Goal: Information Seeking & Learning: Find contact information

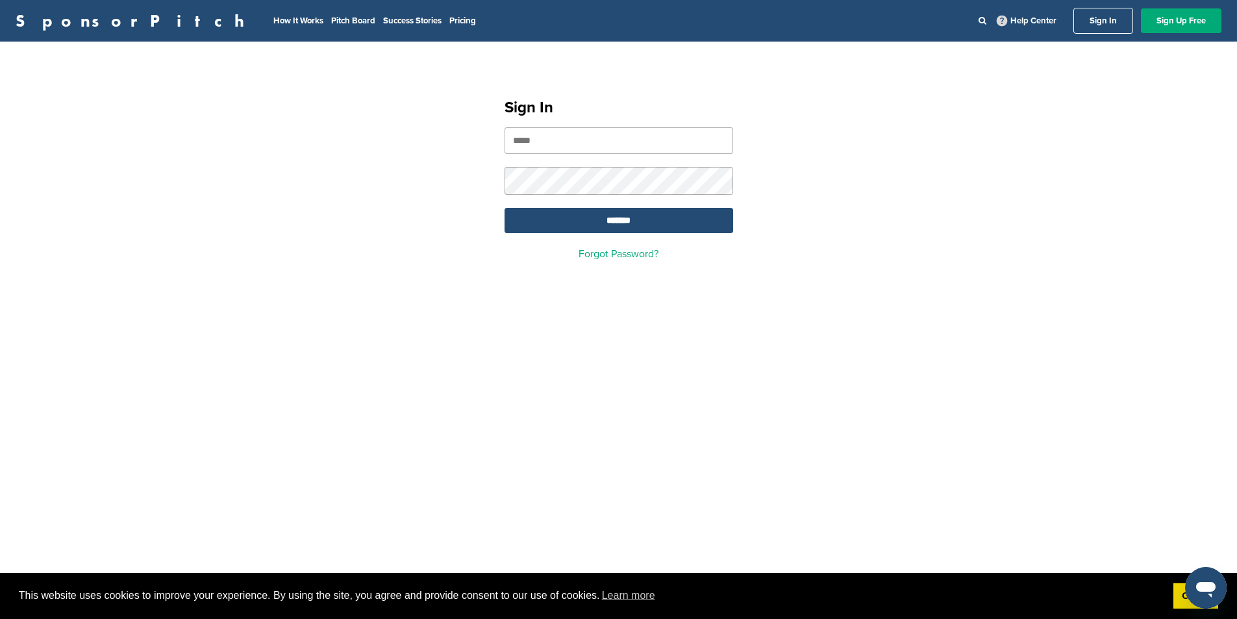
click at [530, 140] on input "email" at bounding box center [618, 140] width 229 height 27
type input "**********"
click at [628, 218] on input "*******" at bounding box center [618, 220] width 229 height 25
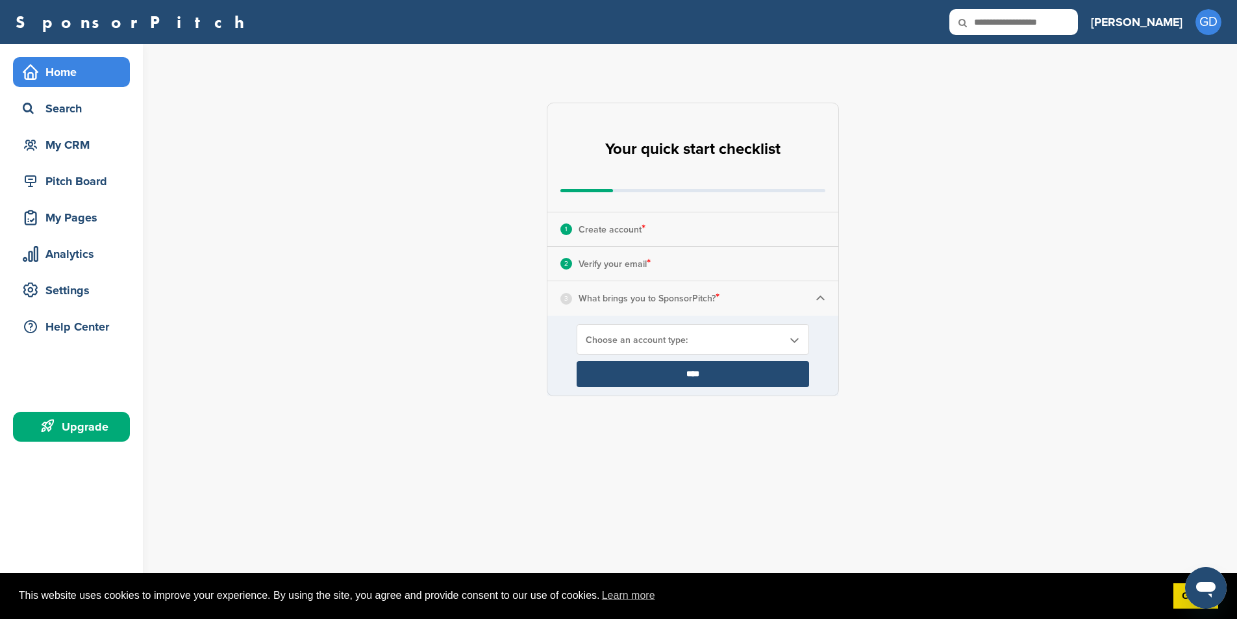
click at [819, 299] on img at bounding box center [821, 298] width 10 height 10
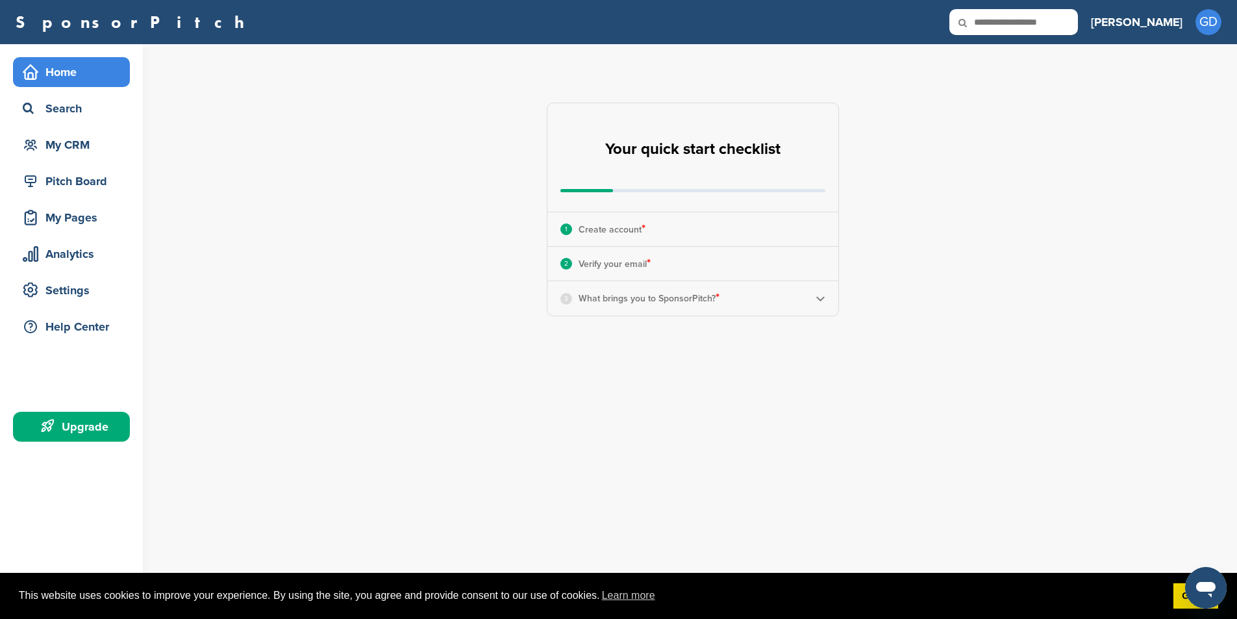
click at [580, 296] on p "What brings you to SponsorPitch? *" at bounding box center [649, 298] width 141 height 17
click at [569, 298] on div "3" at bounding box center [566, 299] width 12 height 12
click at [819, 299] on img at bounding box center [821, 298] width 10 height 10
click at [795, 338] on b at bounding box center [794, 339] width 12 height 11
click at [665, 387] on li "Looking for Sponsors" at bounding box center [692, 391] width 225 height 23
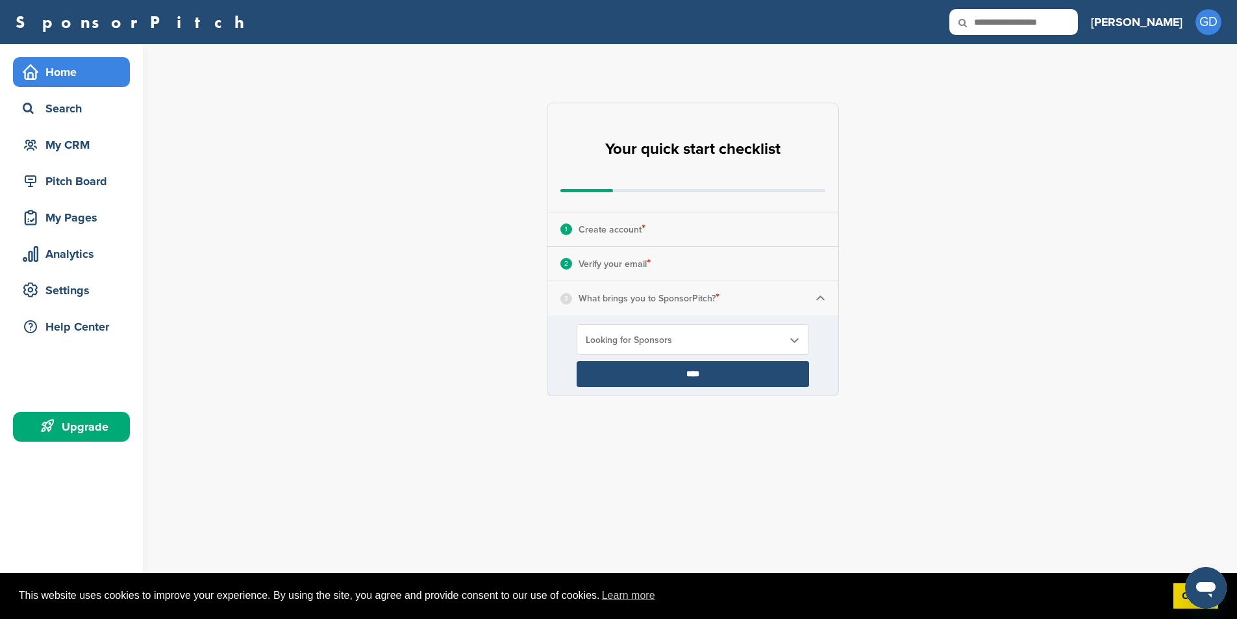
click at [682, 370] on input "****" at bounding box center [693, 374] width 232 height 26
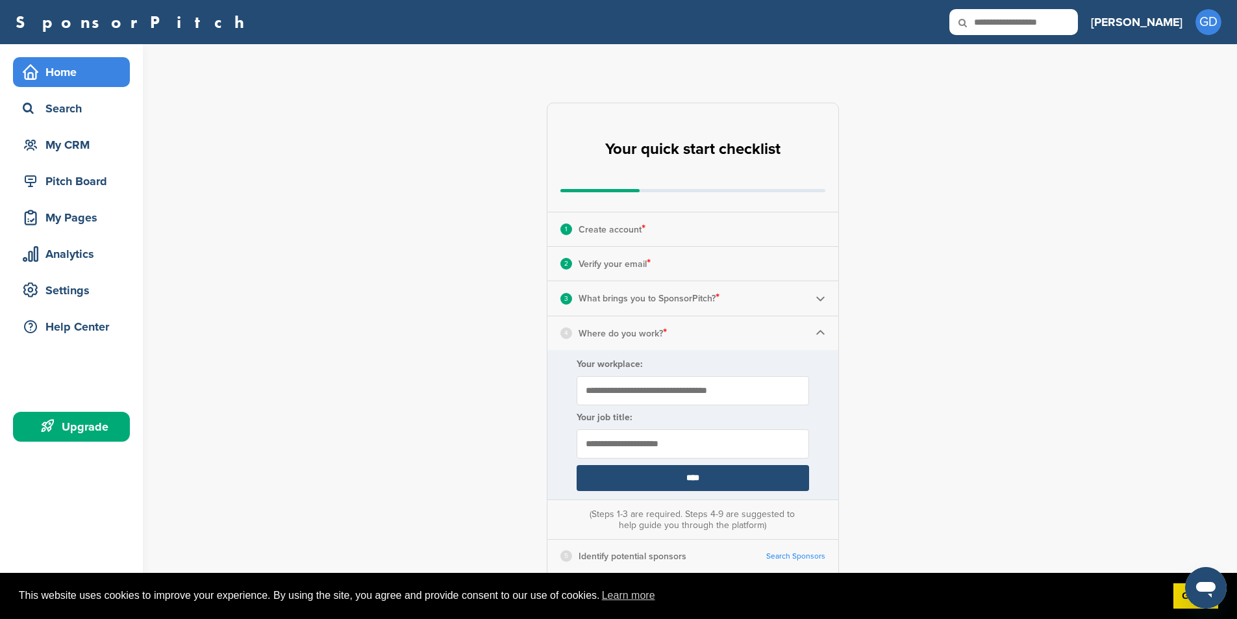
click at [621, 394] on input "Your workplace:" at bounding box center [693, 390] width 232 height 29
type input "**********"
click at [613, 442] on input "text" at bounding box center [693, 443] width 232 height 29
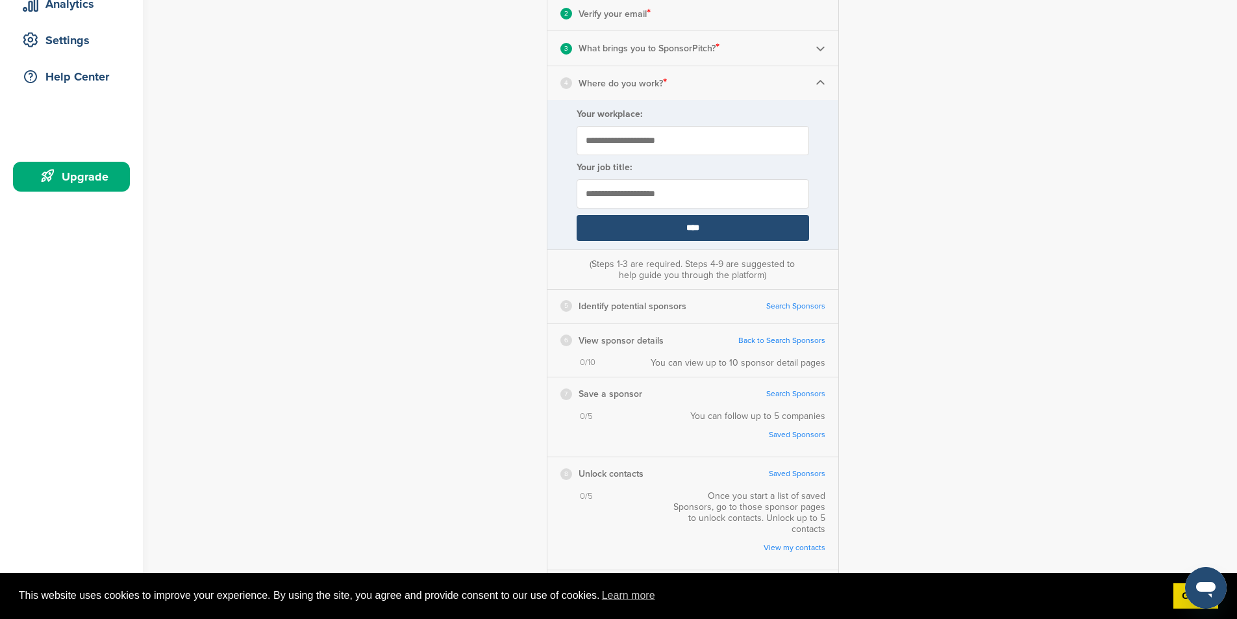
scroll to position [328, 0]
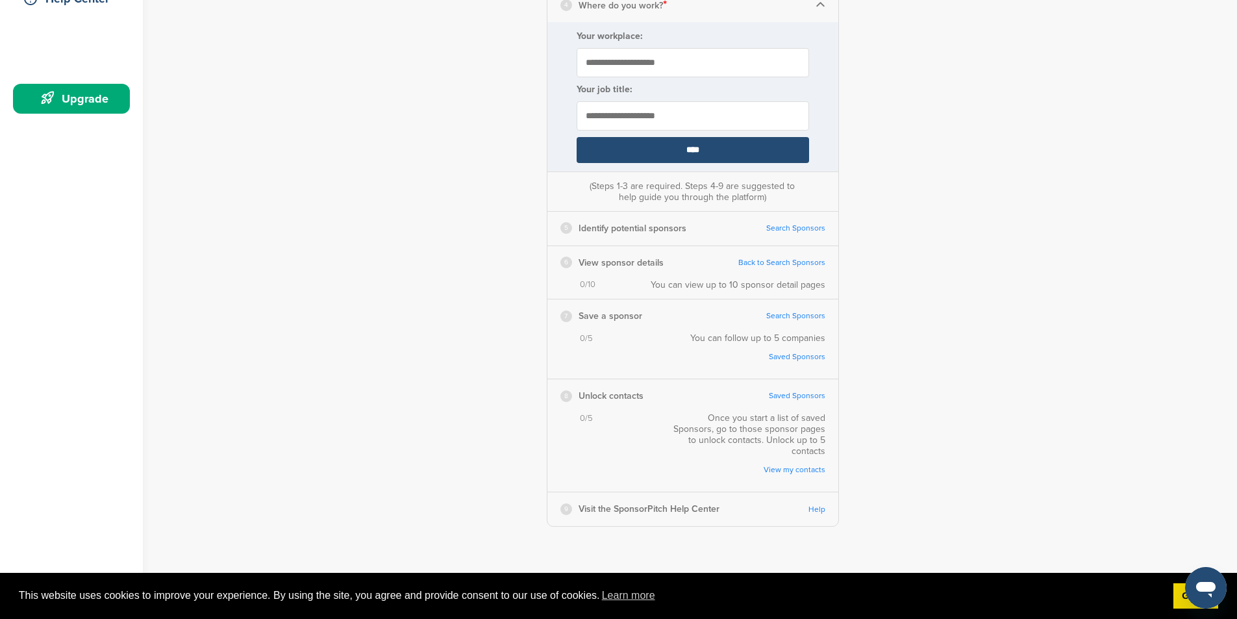
type input "**********"
click at [684, 150] on input "****" at bounding box center [693, 150] width 232 height 26
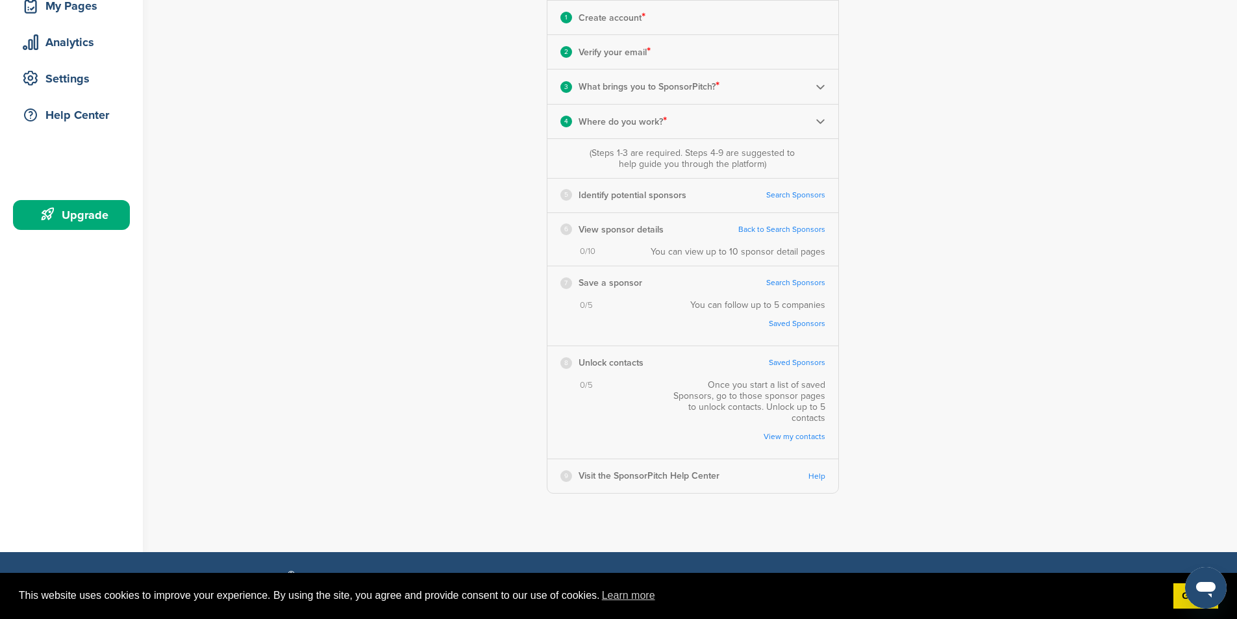
scroll to position [191, 0]
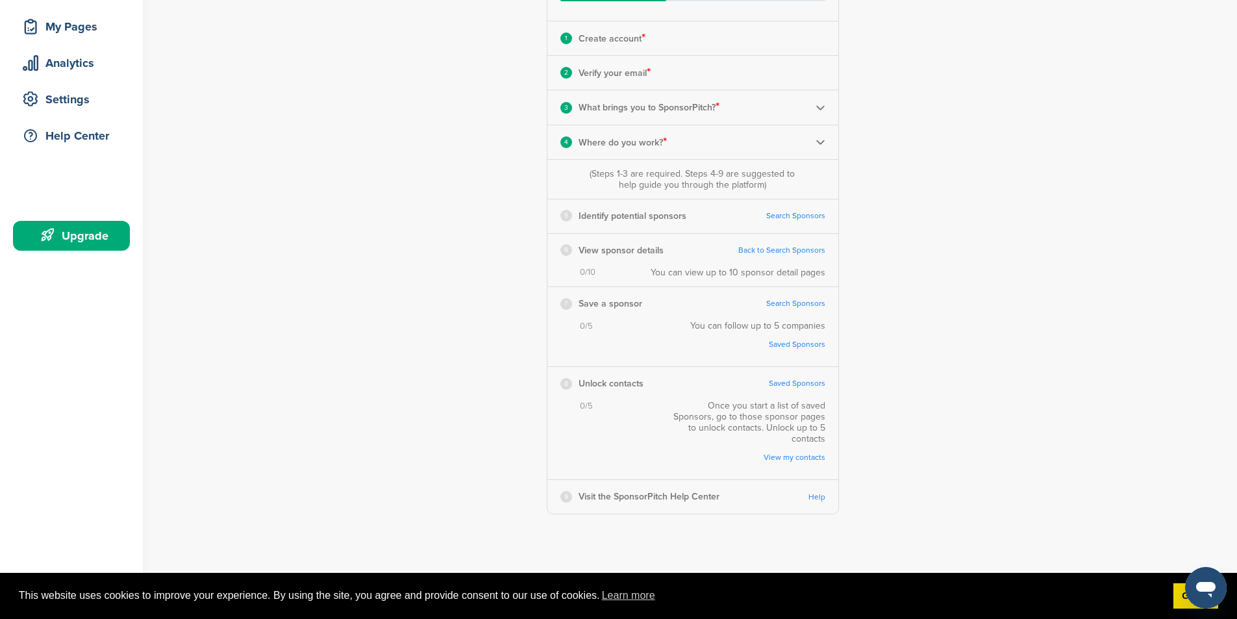
click at [801, 211] on link "Search Sponsors" at bounding box center [795, 216] width 59 height 10
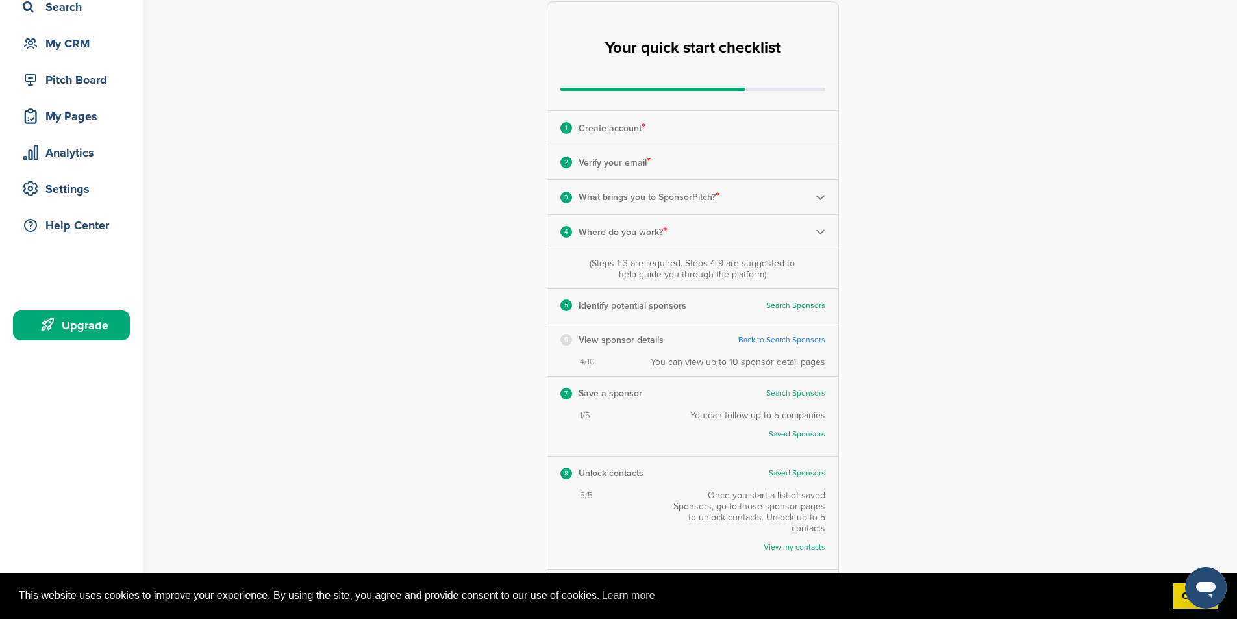
scroll to position [0, 0]
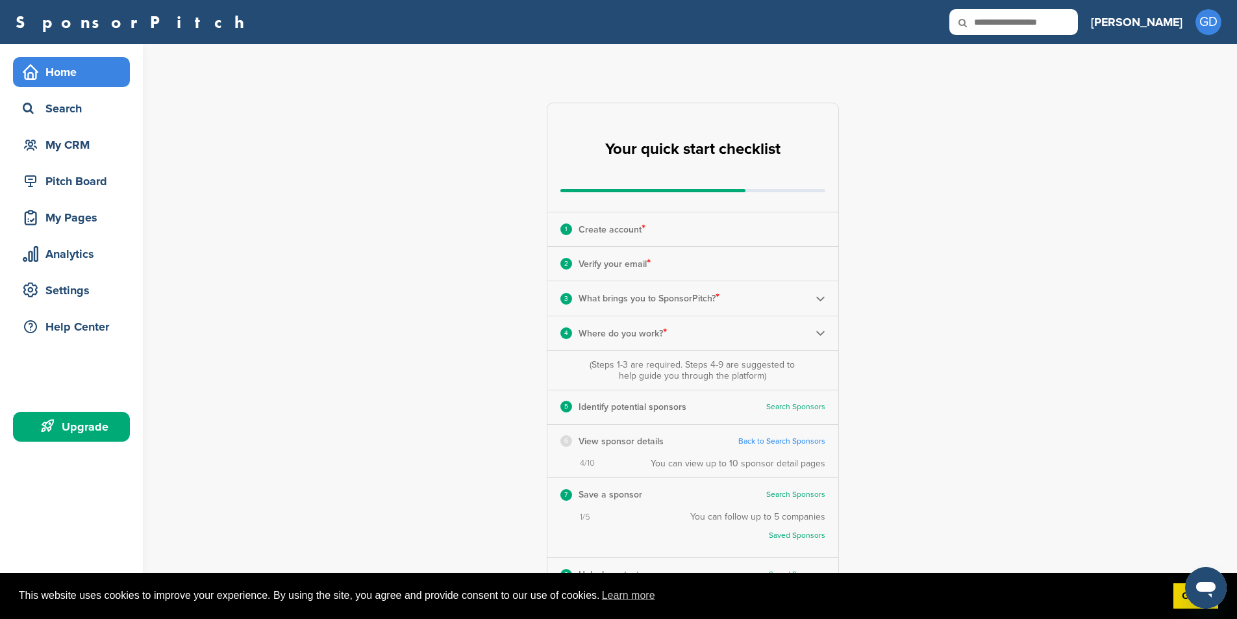
click at [801, 437] on link "Back to Search Sponsors" at bounding box center [781, 441] width 87 height 10
click at [74, 72] on div "Home" at bounding box center [74, 71] width 110 height 23
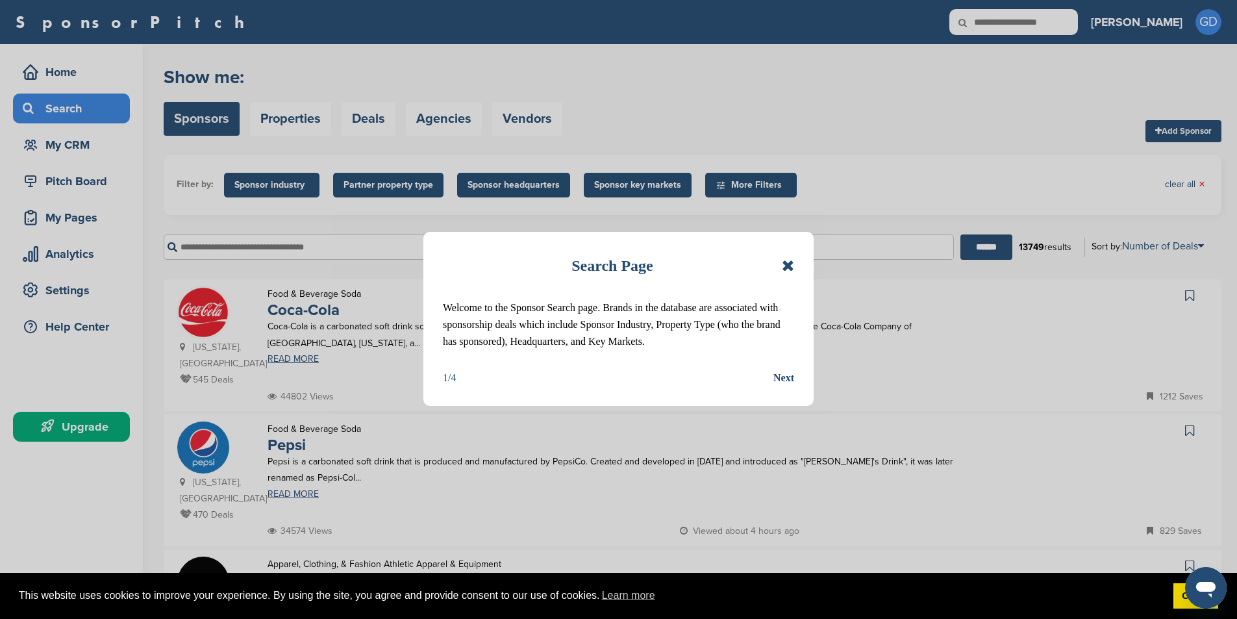
click at [784, 377] on div "Next" at bounding box center [783, 377] width 21 height 17
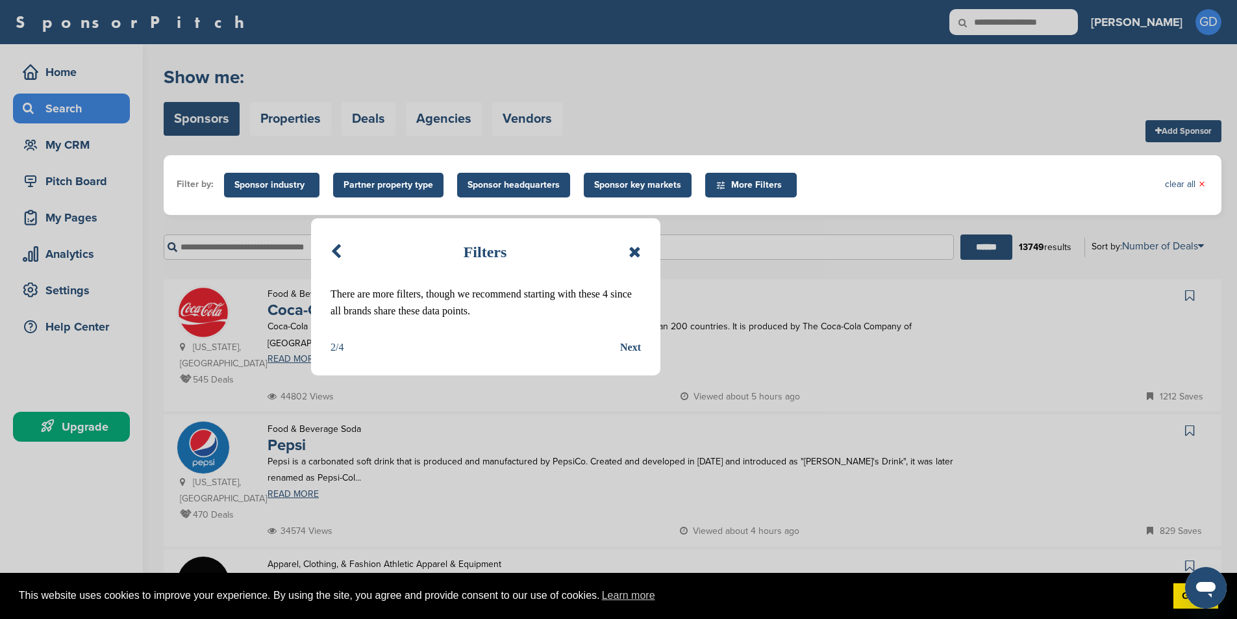
click at [632, 345] on div "Next" at bounding box center [630, 347] width 21 height 17
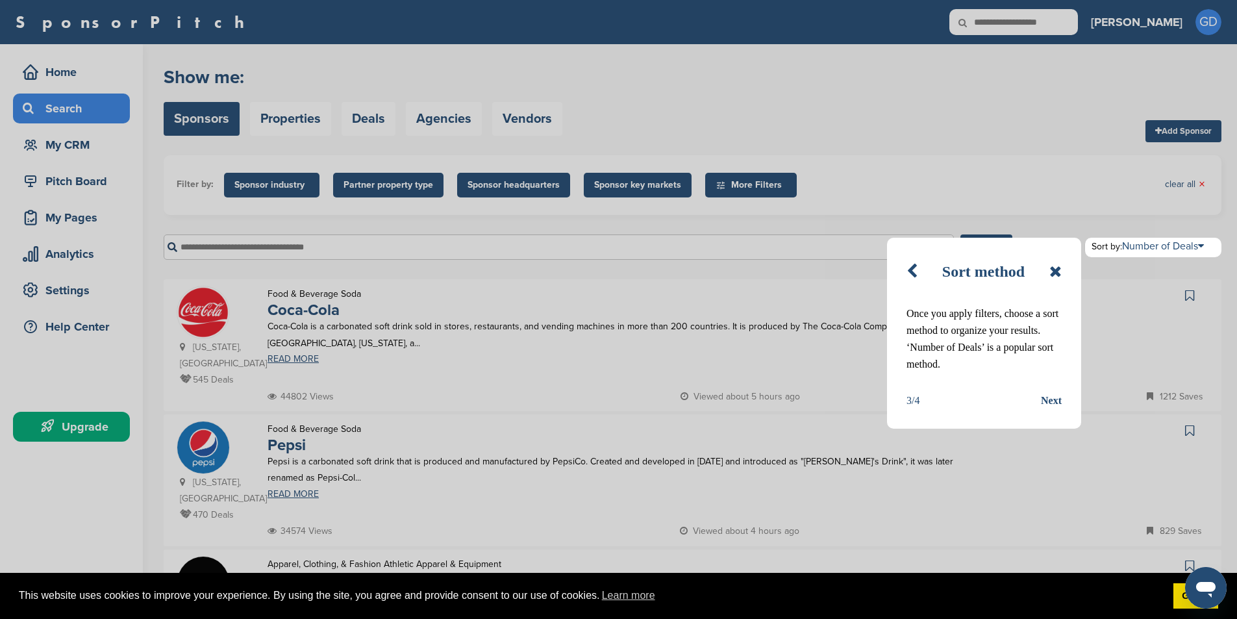
click at [1053, 399] on div "Next" at bounding box center [1051, 400] width 21 height 17
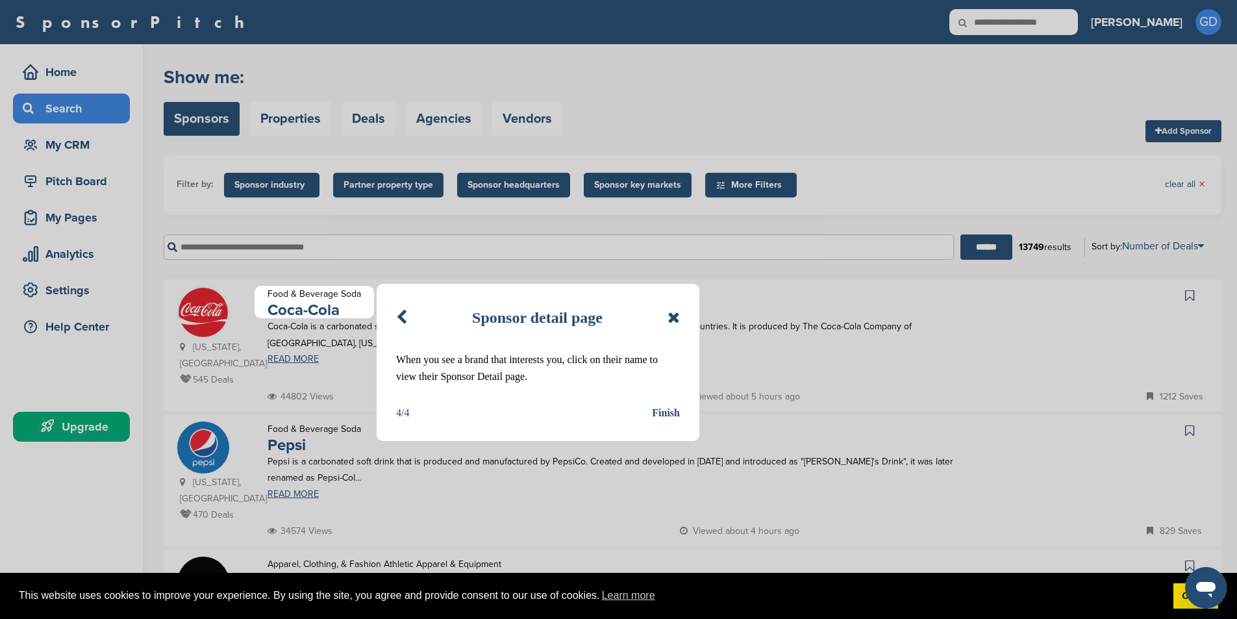
click at [659, 408] on div "Finish" at bounding box center [666, 413] width 28 height 17
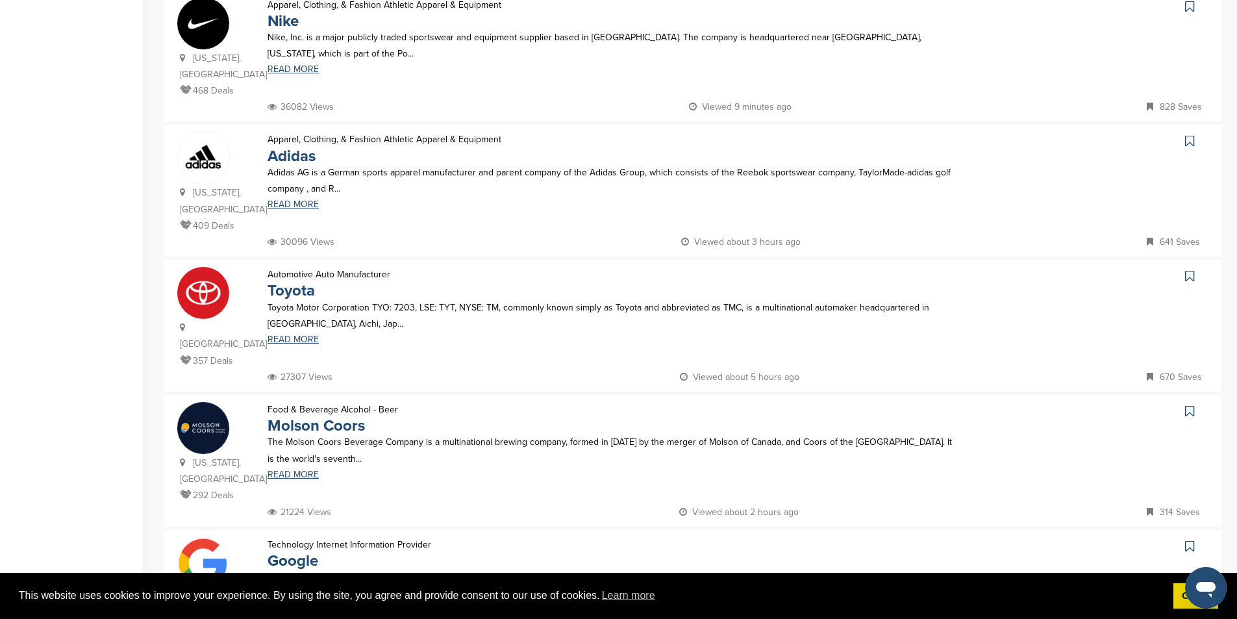
scroll to position [557, 0]
click at [293, 337] on link "READ MORE" at bounding box center [613, 341] width 690 height 9
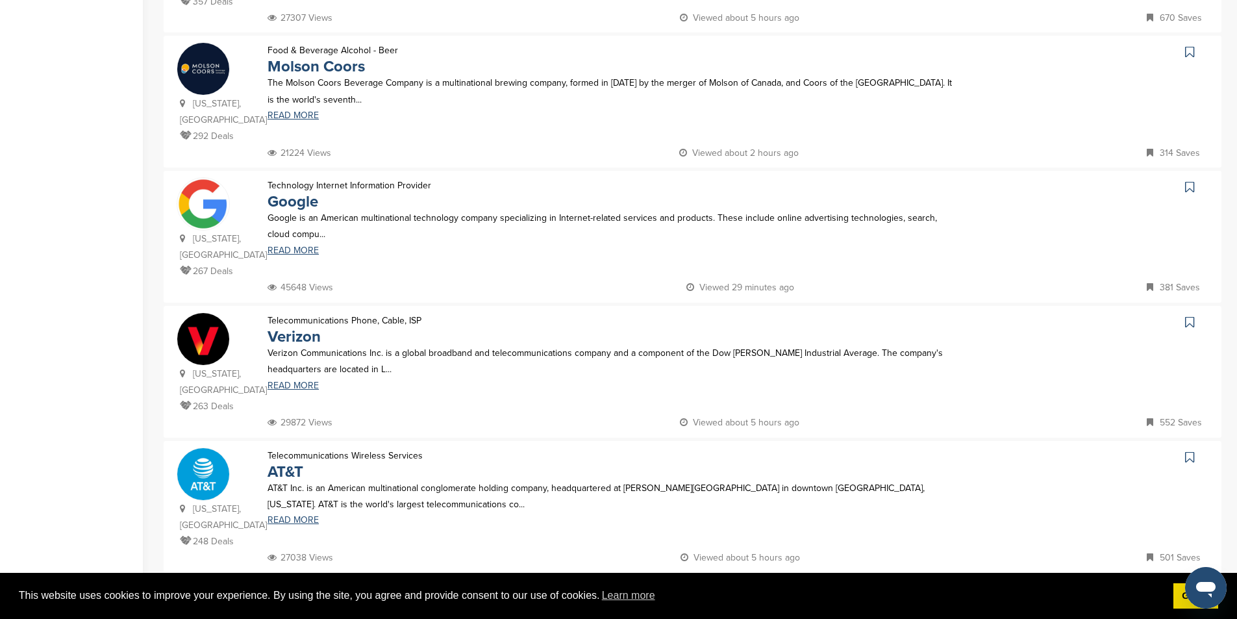
scroll to position [925, 0]
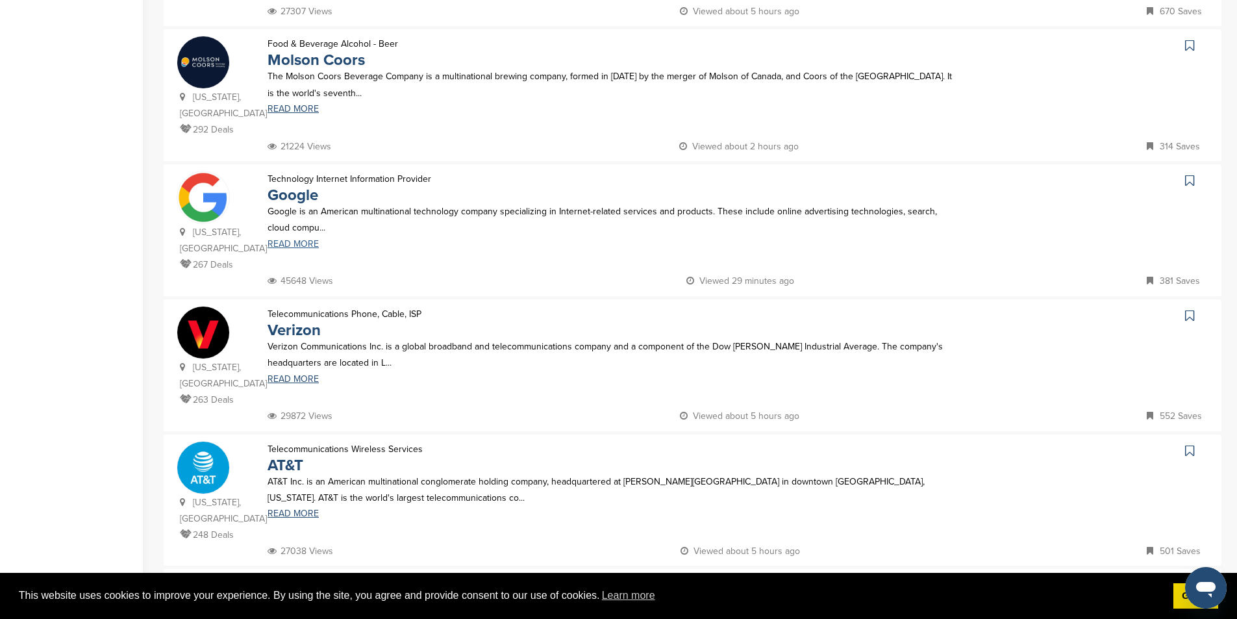
click at [285, 240] on link "READ MORE" at bounding box center [613, 244] width 690 height 9
click at [289, 321] on link "Verizon" at bounding box center [294, 330] width 53 height 19
click at [284, 456] on link "AT&T" at bounding box center [286, 465] width 36 height 19
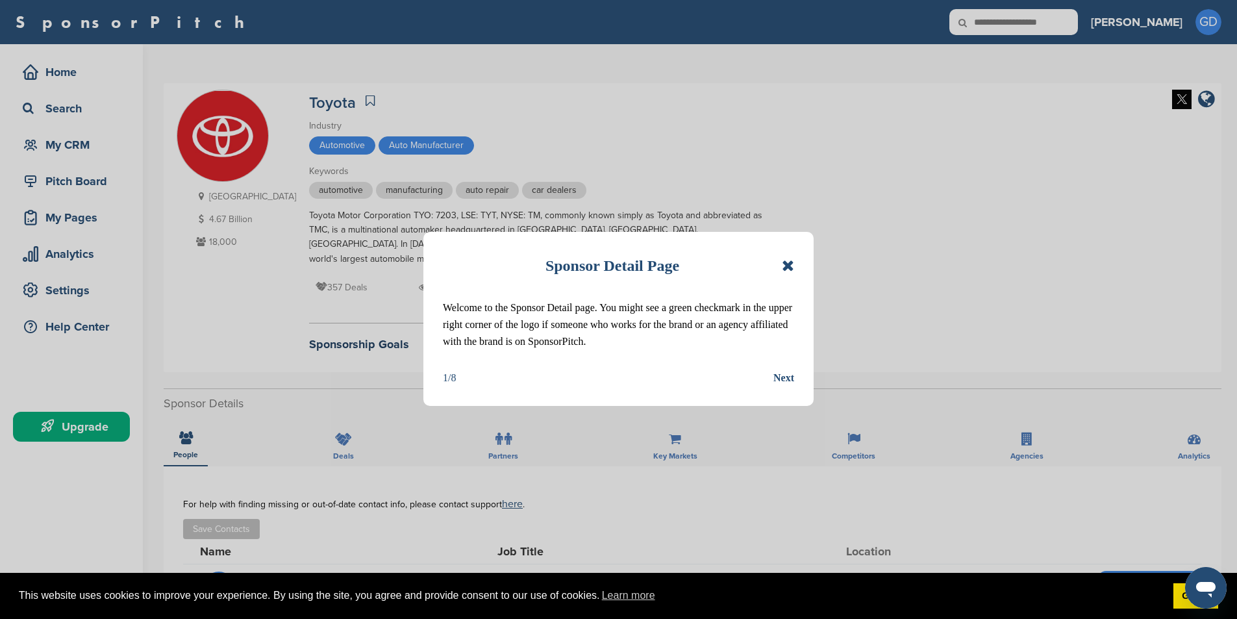
click at [786, 265] on icon at bounding box center [788, 266] width 12 height 16
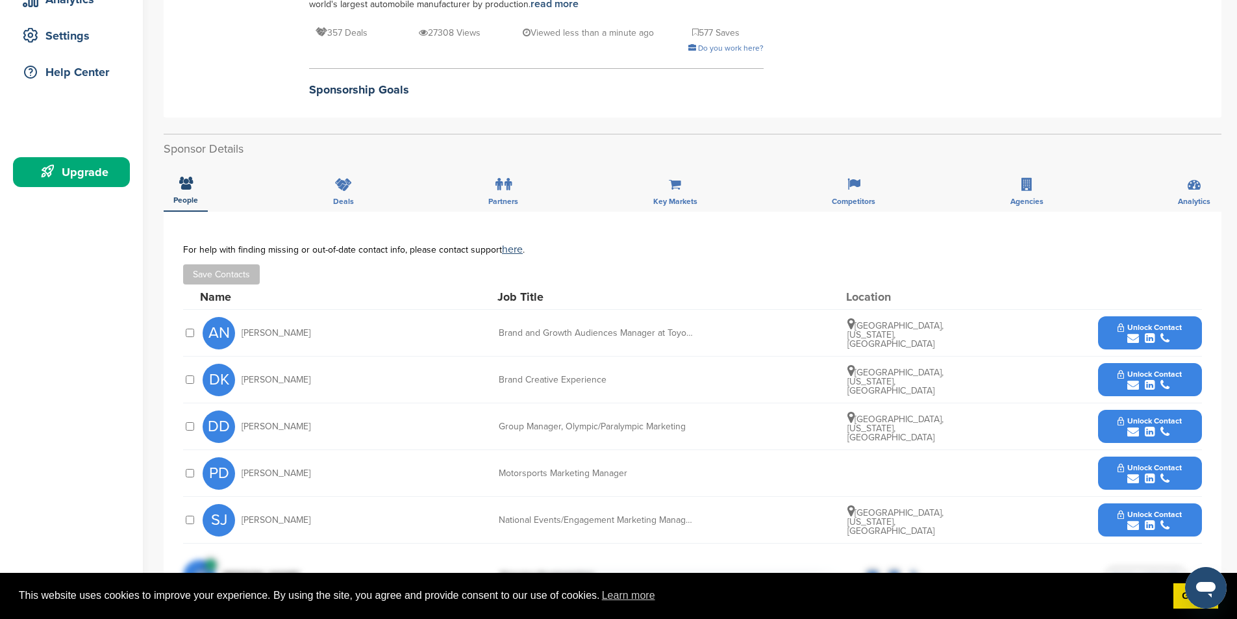
scroll to position [273, 0]
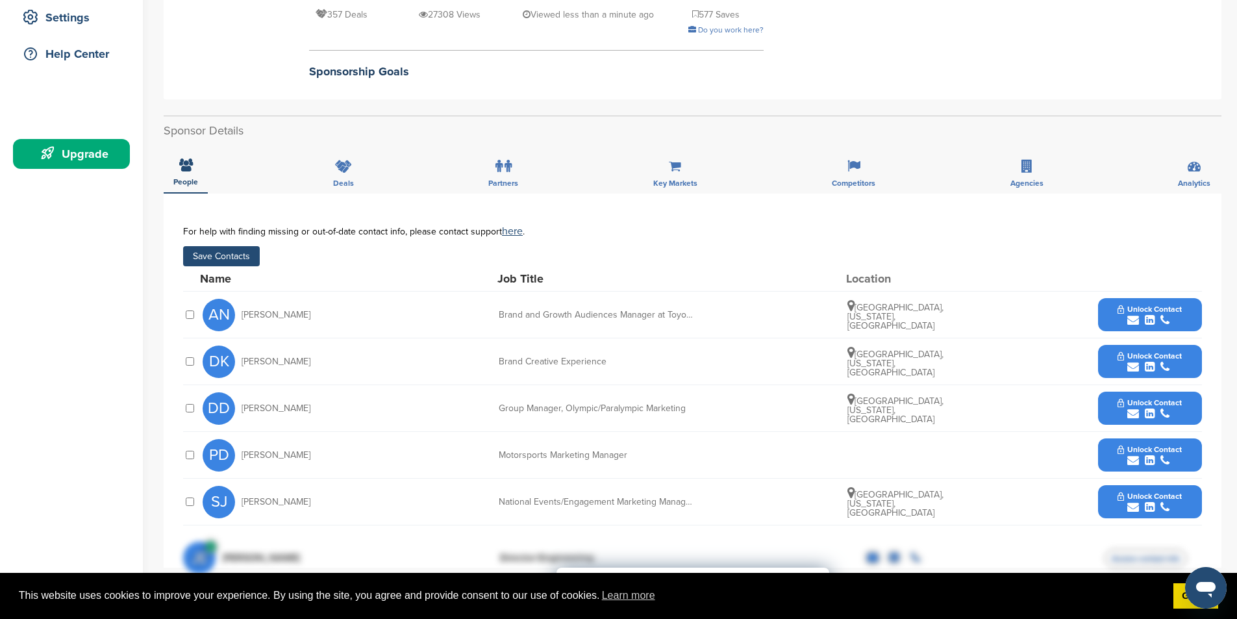
click at [1134, 317] on icon "submit" at bounding box center [1133, 320] width 12 height 12
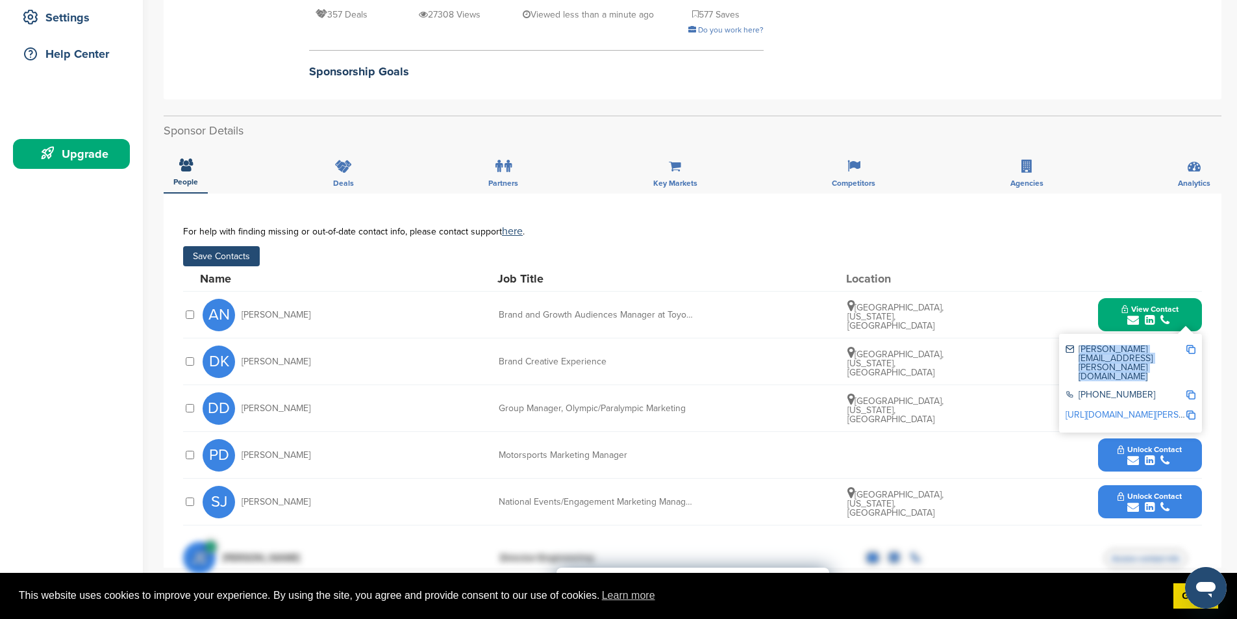
drag, startPoint x: 1077, startPoint y: 353, endPoint x: 1187, endPoint y: 355, distance: 109.7
click at [1187, 355] on div "anthony.novak@toyota.com" at bounding box center [1130, 362] width 130 height 45
copy div "anthony.novak@toyota.com"
click at [988, 284] on div "Name Job Title Location" at bounding box center [701, 278] width 1002 height 25
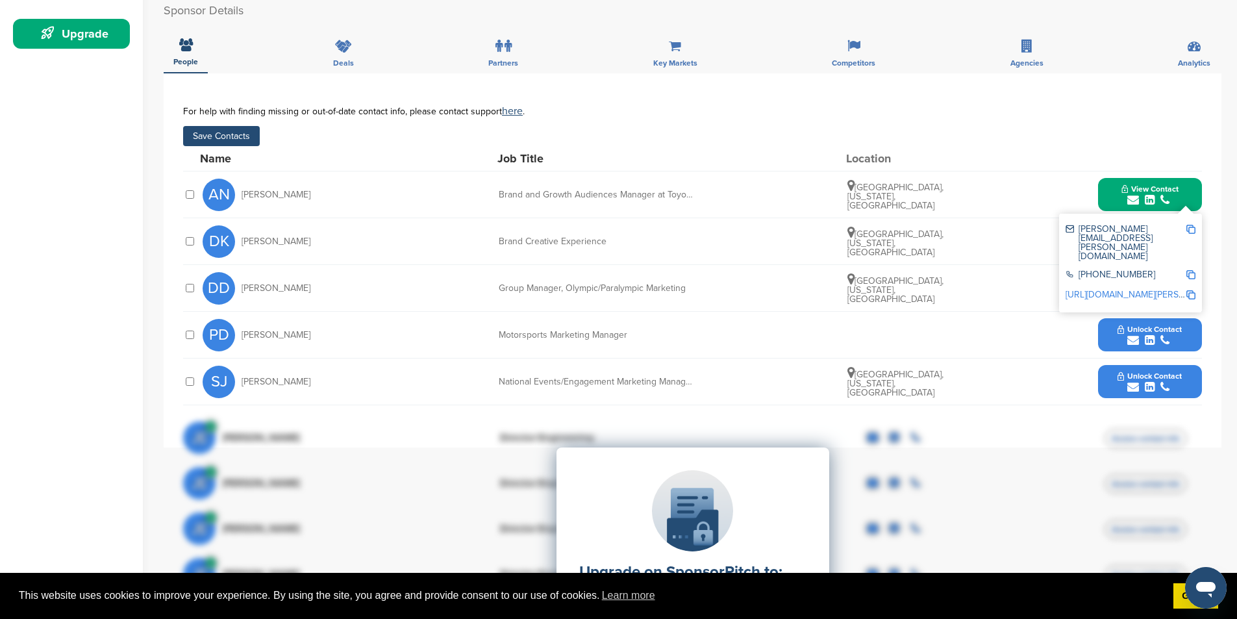
scroll to position [489, 0]
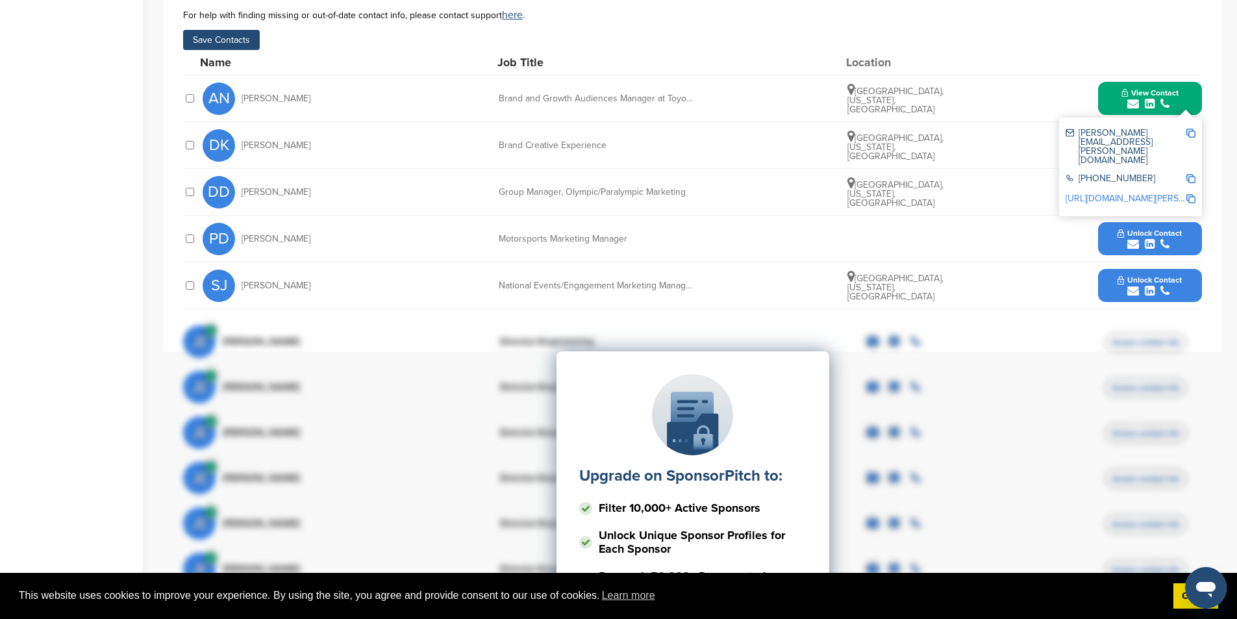
click at [783, 331] on div "Upgrade on SponsorPitch to: Filter 10,000+ Active Sponsors Unlock Unique Sponso…" at bounding box center [692, 481] width 1019 height 325
click at [1130, 288] on icon "submit" at bounding box center [1133, 291] width 12 height 12
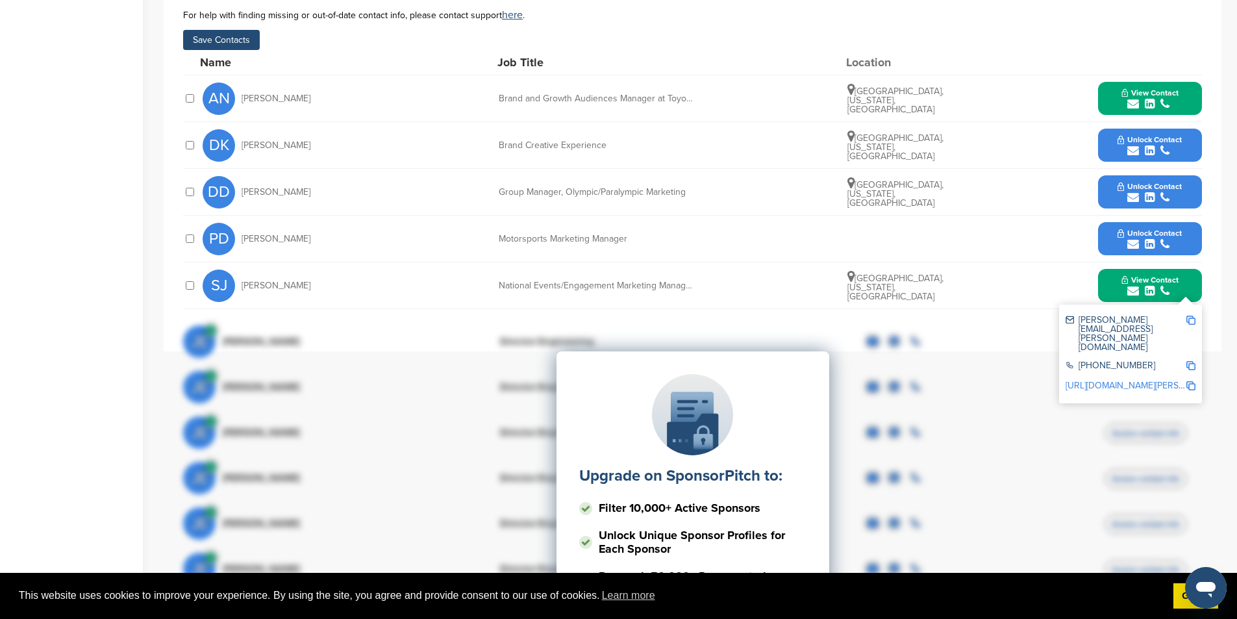
drag, startPoint x: 1169, startPoint y: 321, endPoint x: 1091, endPoint y: 330, distance: 78.4
click at [1093, 330] on div "Upgrade on SponsorPitch to: Filter 10,000+ Active Sponsors Unlock Unique Sponso…" at bounding box center [692, 481] width 1019 height 325
drag, startPoint x: 1080, startPoint y: 323, endPoint x: 1138, endPoint y: 325, distance: 57.8
click at [1138, 325] on div "Upgrade on SponsorPitch to: Filter 10,000+ Active Sponsors Unlock Unique Sponso…" at bounding box center [692, 481] width 1019 height 325
click at [1132, 321] on div "Upgrade on SponsorPitch to: Filter 10,000+ Active Sponsors Unlock Unique Sponso…" at bounding box center [692, 481] width 1019 height 325
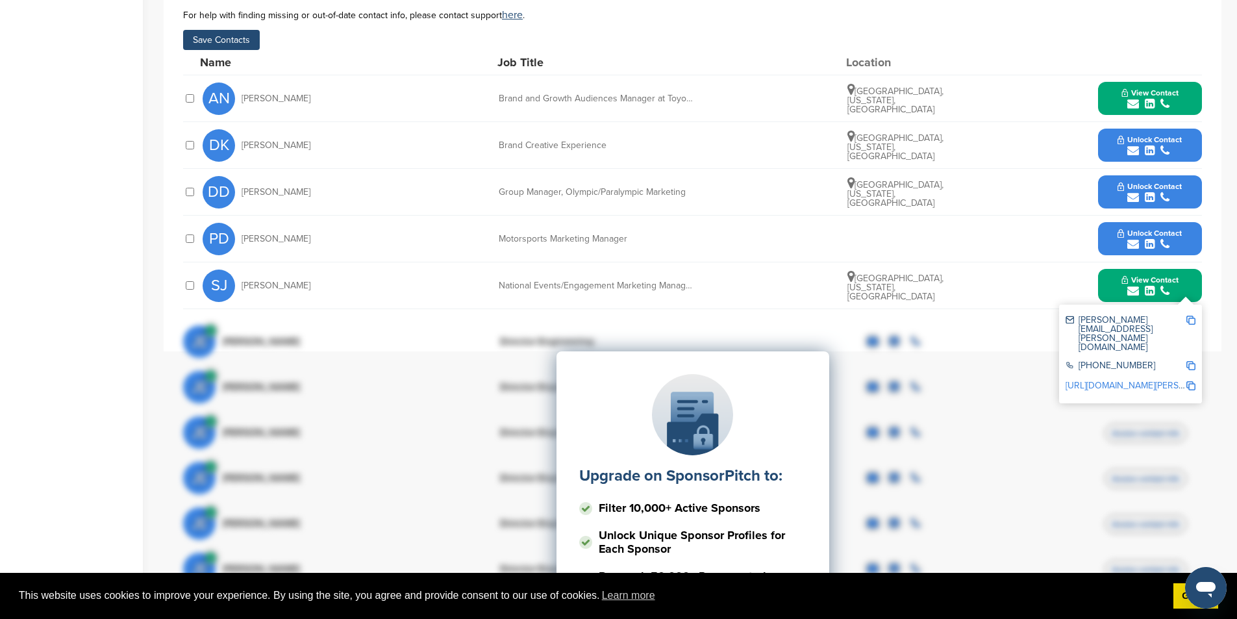
click at [1189, 319] on img at bounding box center [1190, 320] width 9 height 9
click at [1130, 242] on icon "submit" at bounding box center [1133, 244] width 12 height 12
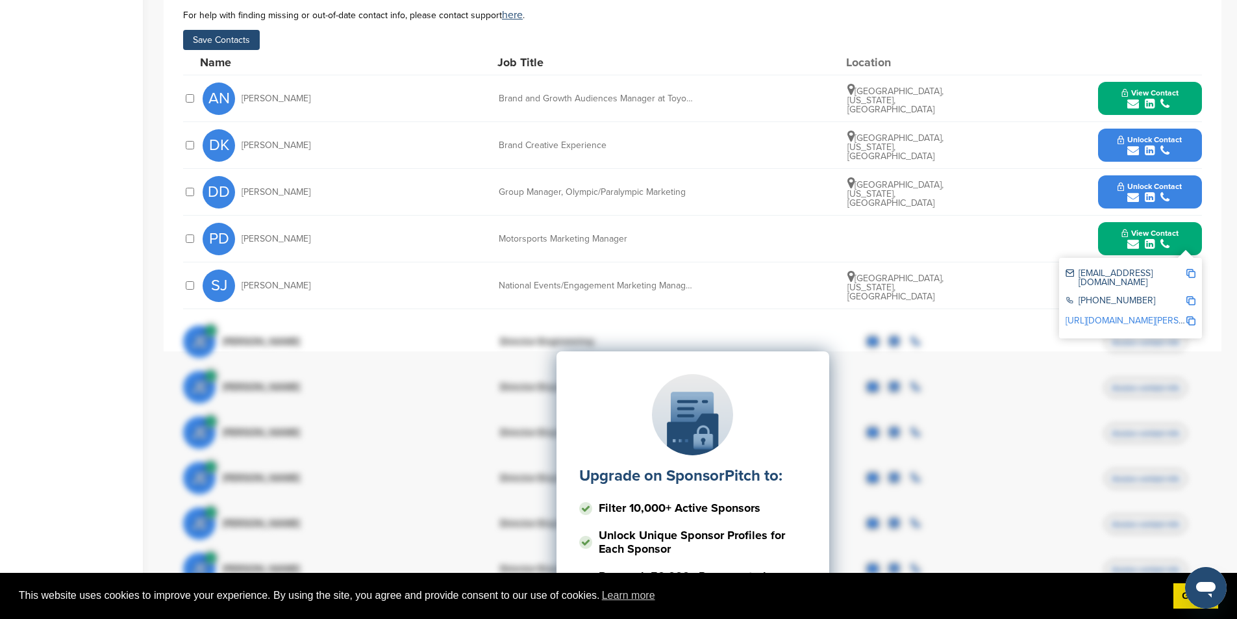
click at [1188, 271] on img at bounding box center [1190, 273] width 9 height 9
click at [1132, 192] on icon "submit" at bounding box center [1133, 198] width 12 height 12
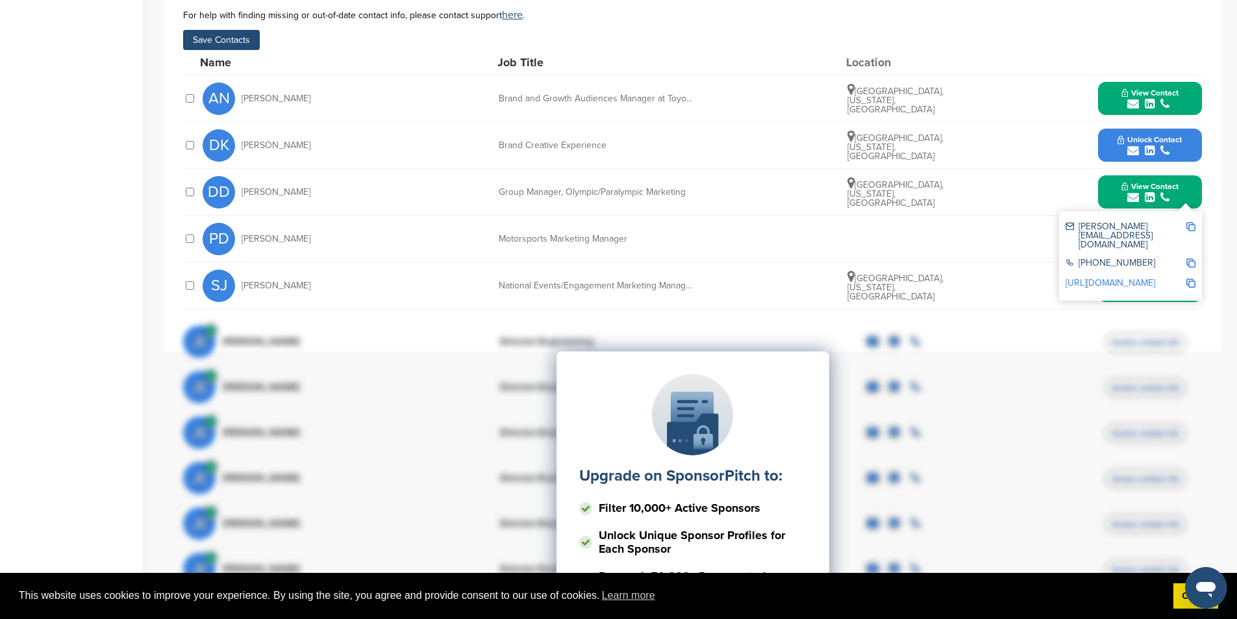
click at [1189, 225] on img at bounding box center [1190, 226] width 9 height 9
click at [1132, 147] on icon "submit" at bounding box center [1133, 151] width 12 height 12
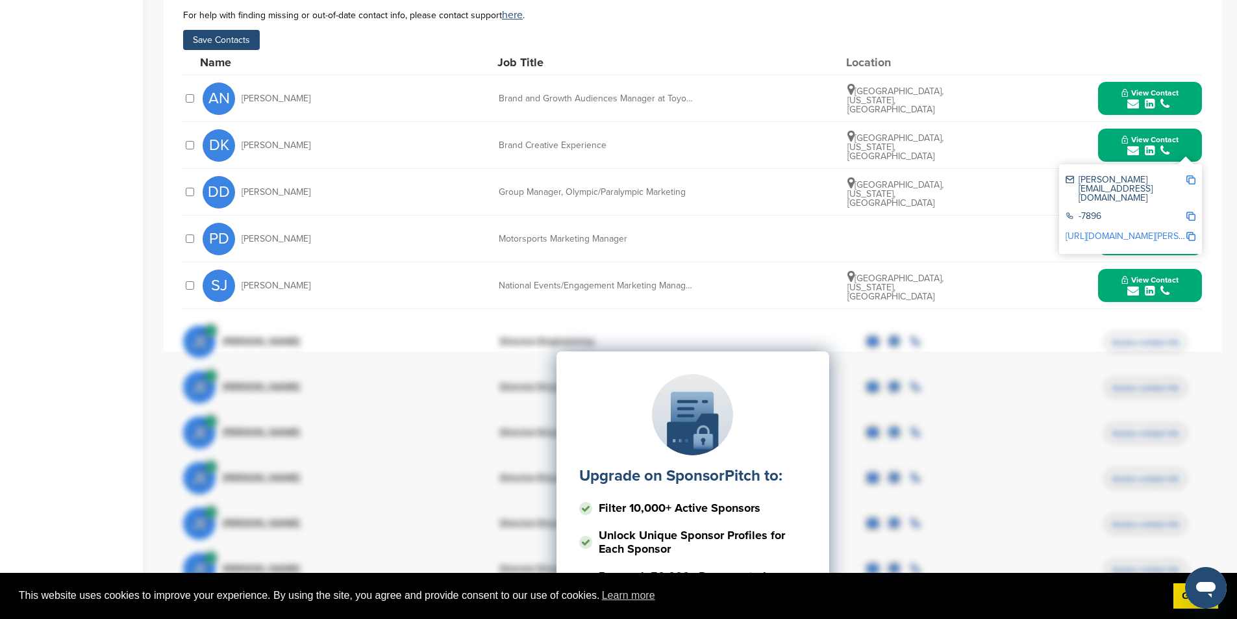
click at [1190, 177] on img at bounding box center [1190, 179] width 9 height 9
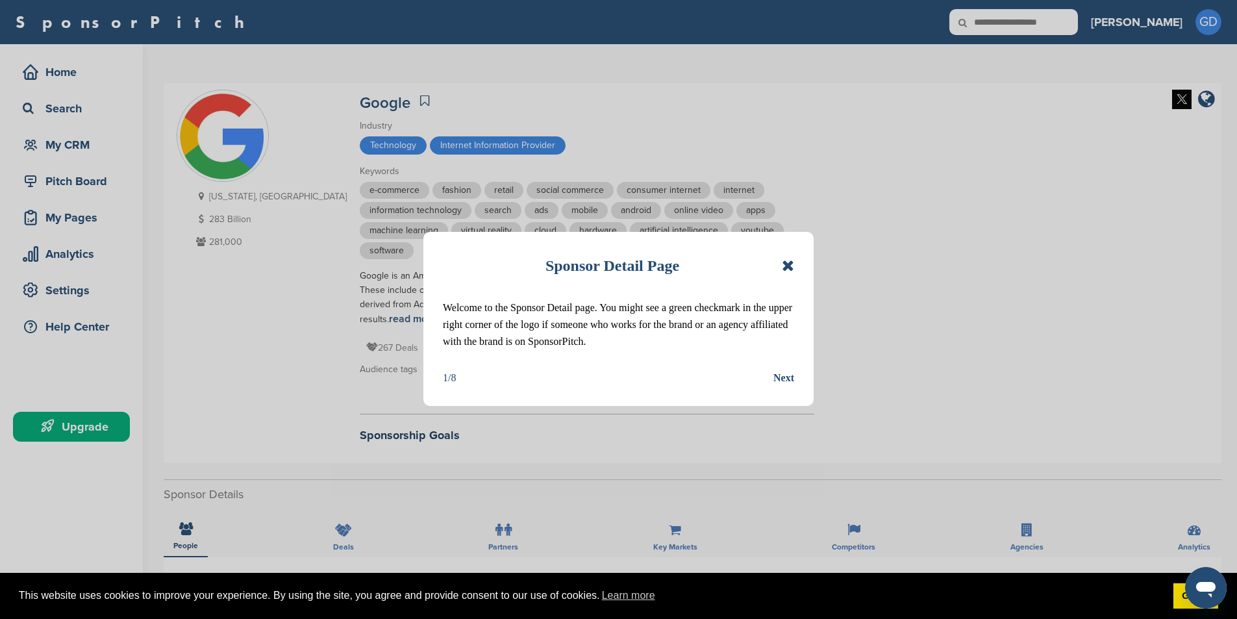
click at [789, 265] on icon at bounding box center [788, 266] width 12 height 16
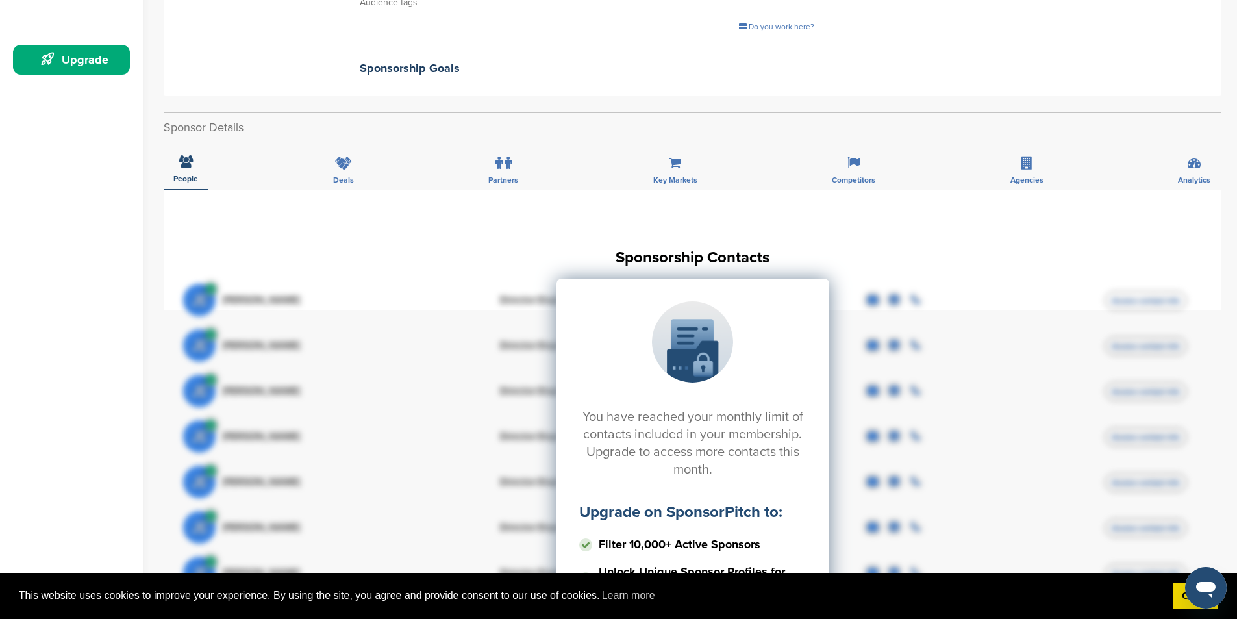
scroll to position [316, 0]
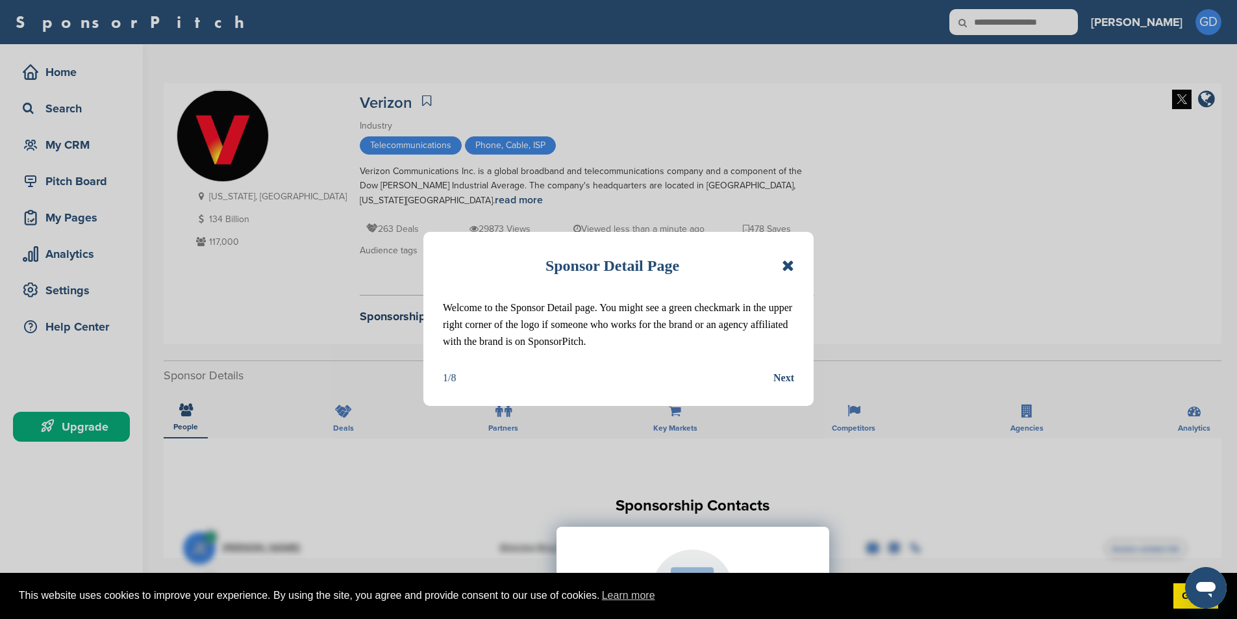
click at [785, 264] on icon at bounding box center [788, 266] width 12 height 16
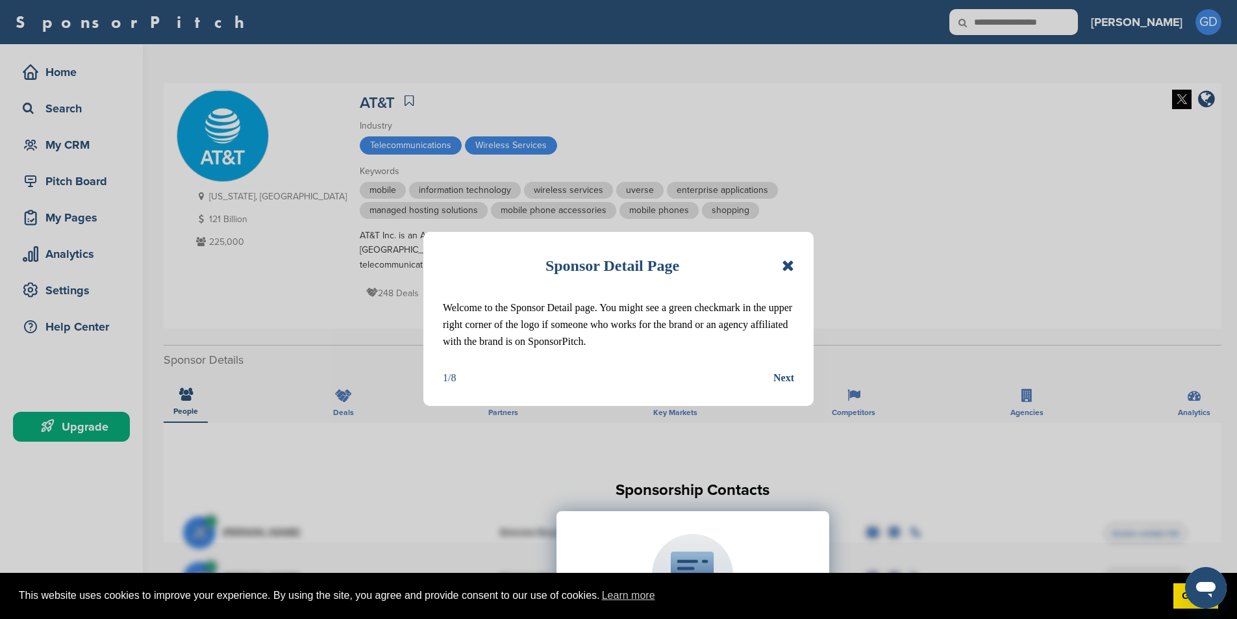
click at [791, 373] on div "Next" at bounding box center [783, 377] width 21 height 17
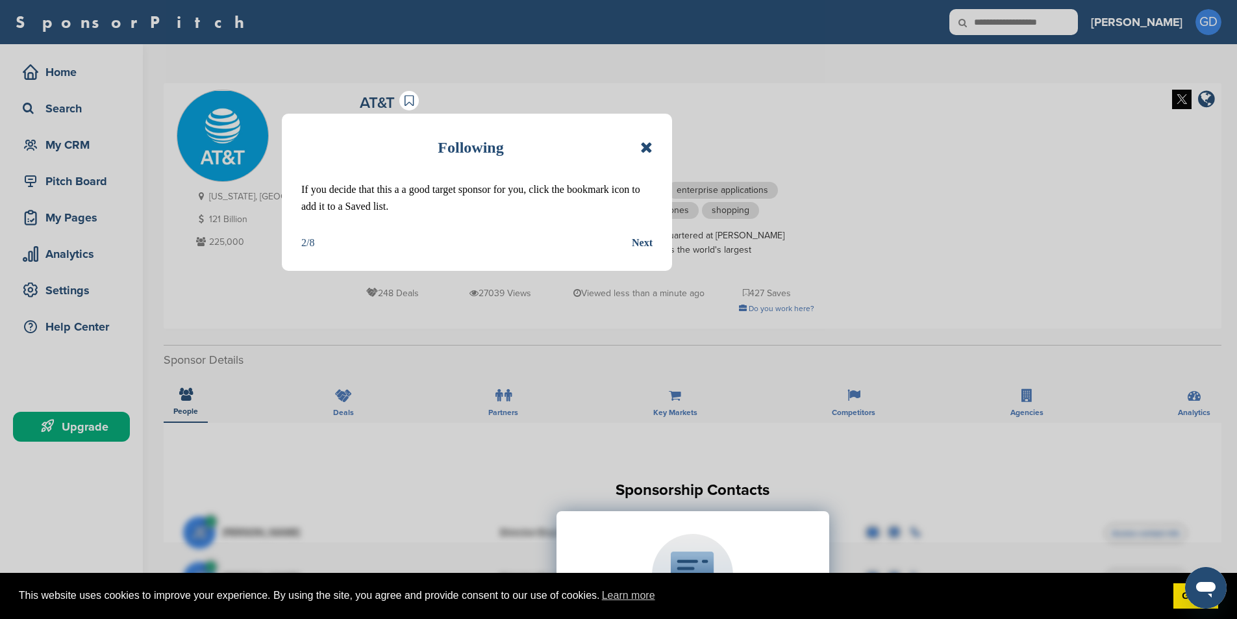
click at [644, 242] on div "Next" at bounding box center [642, 242] width 21 height 17
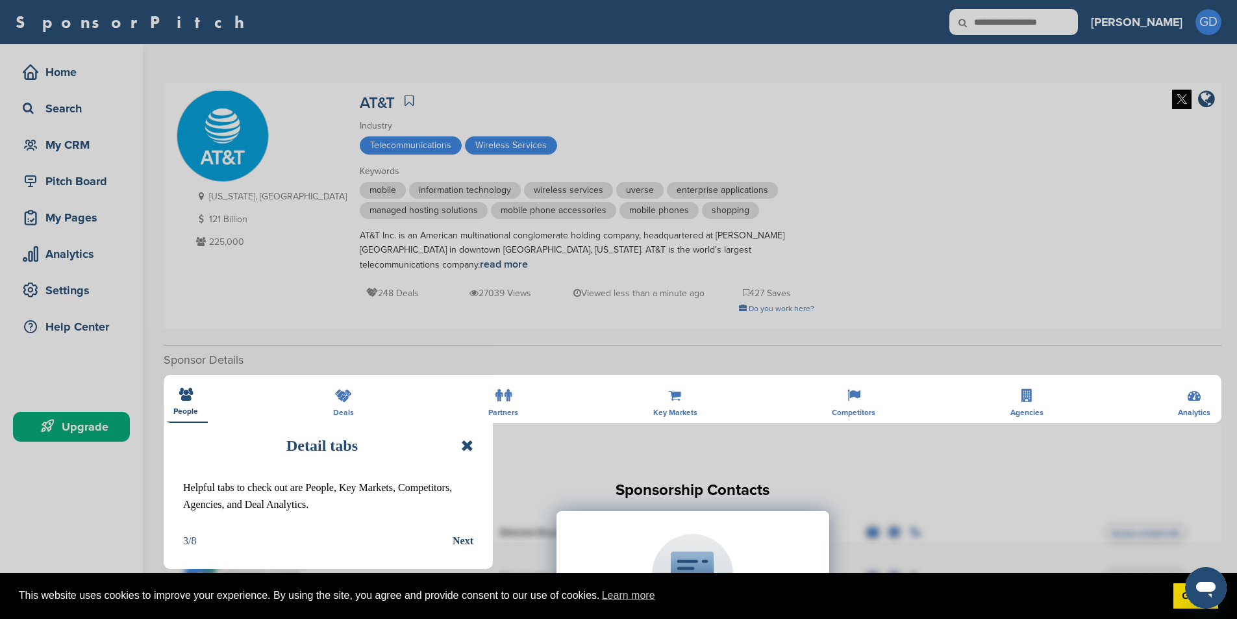
click at [471, 445] on icon at bounding box center [467, 446] width 12 height 16
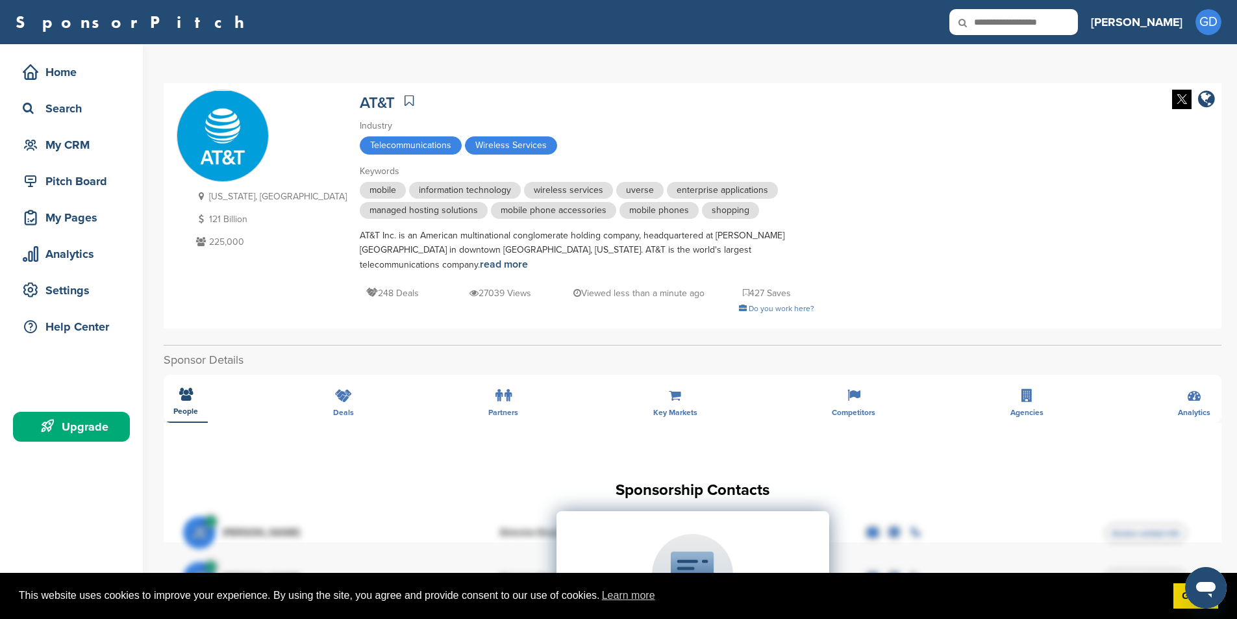
click at [405, 101] on icon at bounding box center [409, 100] width 9 height 13
click at [69, 73] on div "Home" at bounding box center [74, 71] width 110 height 23
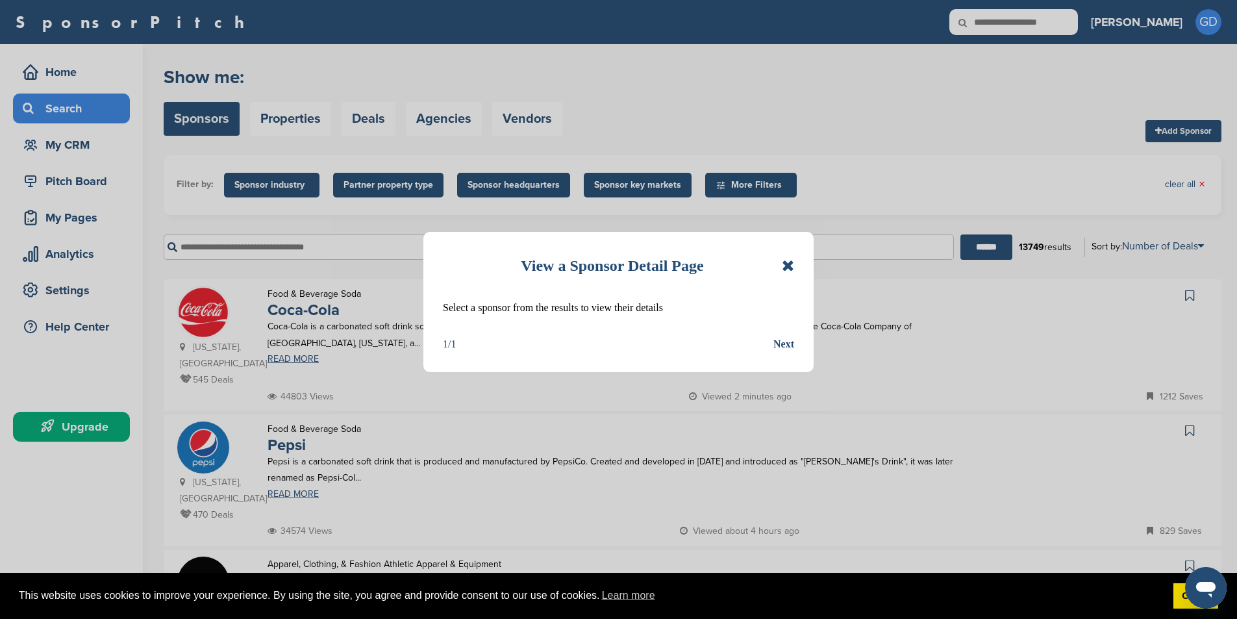
click at [786, 342] on div "Next" at bounding box center [783, 344] width 21 height 17
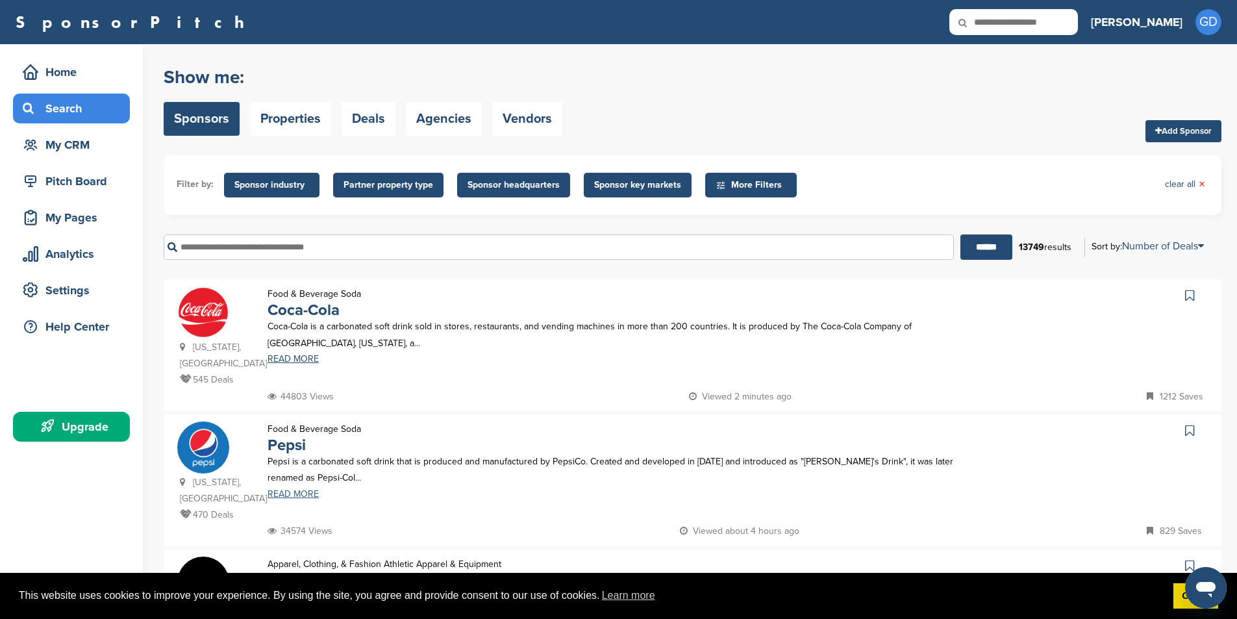
click at [299, 490] on link "READ MORE" at bounding box center [613, 494] width 690 height 9
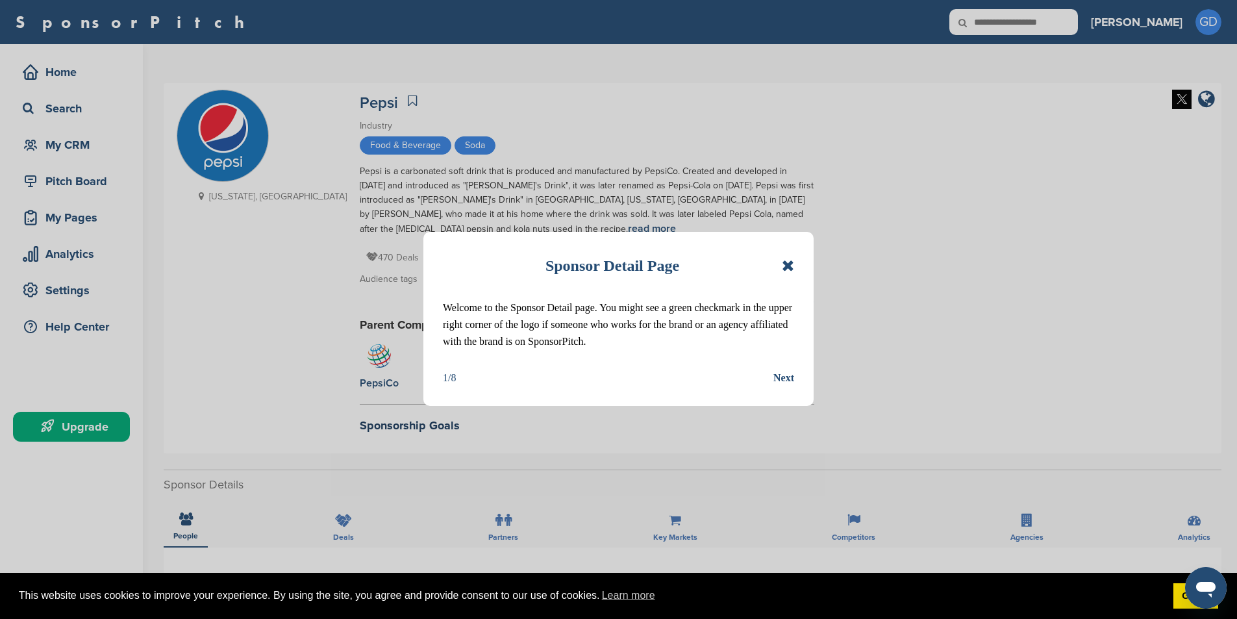
click at [787, 371] on div "Next" at bounding box center [783, 377] width 21 height 17
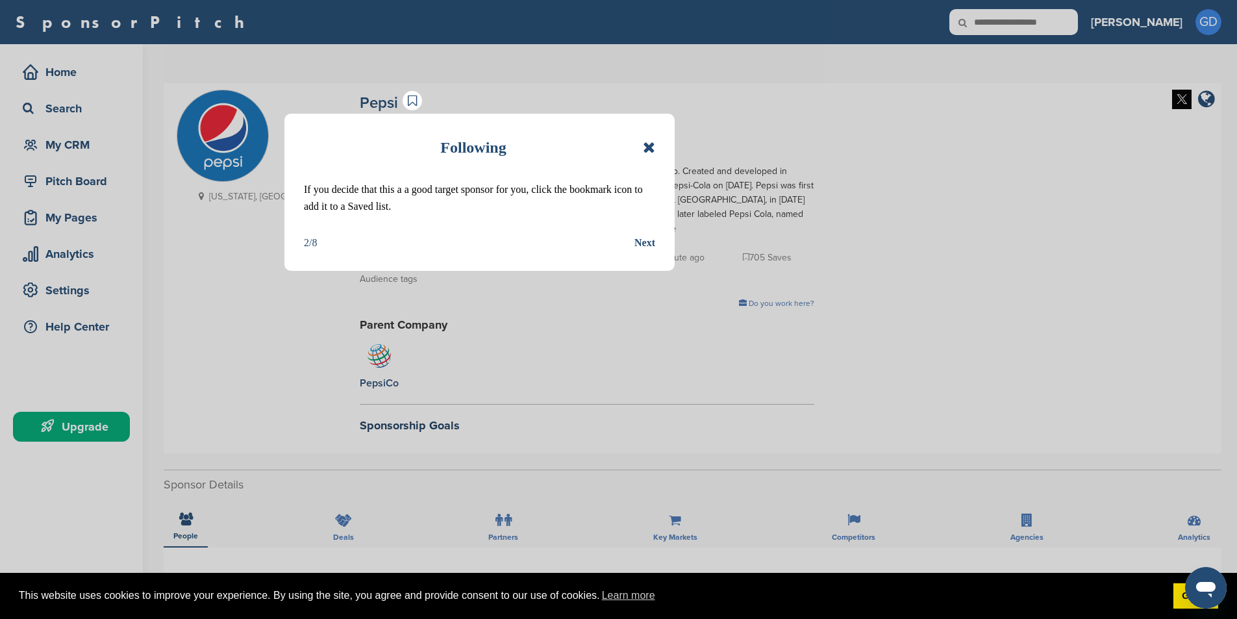
click at [645, 236] on div "Next" at bounding box center [644, 242] width 21 height 17
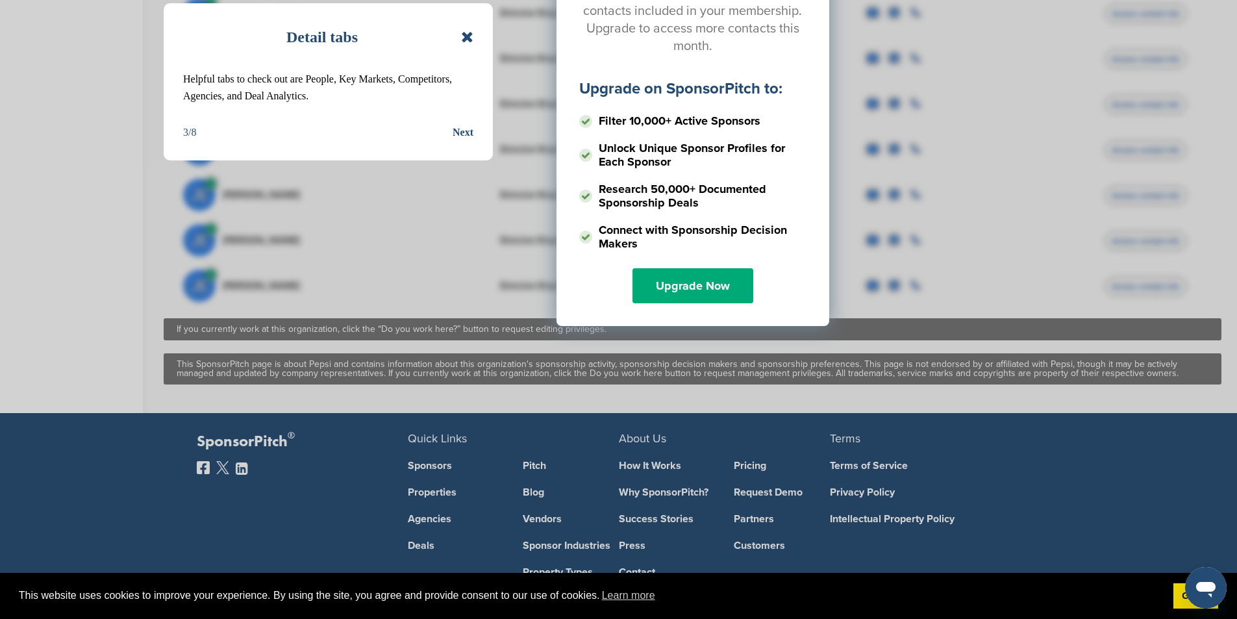
scroll to position [862, 0]
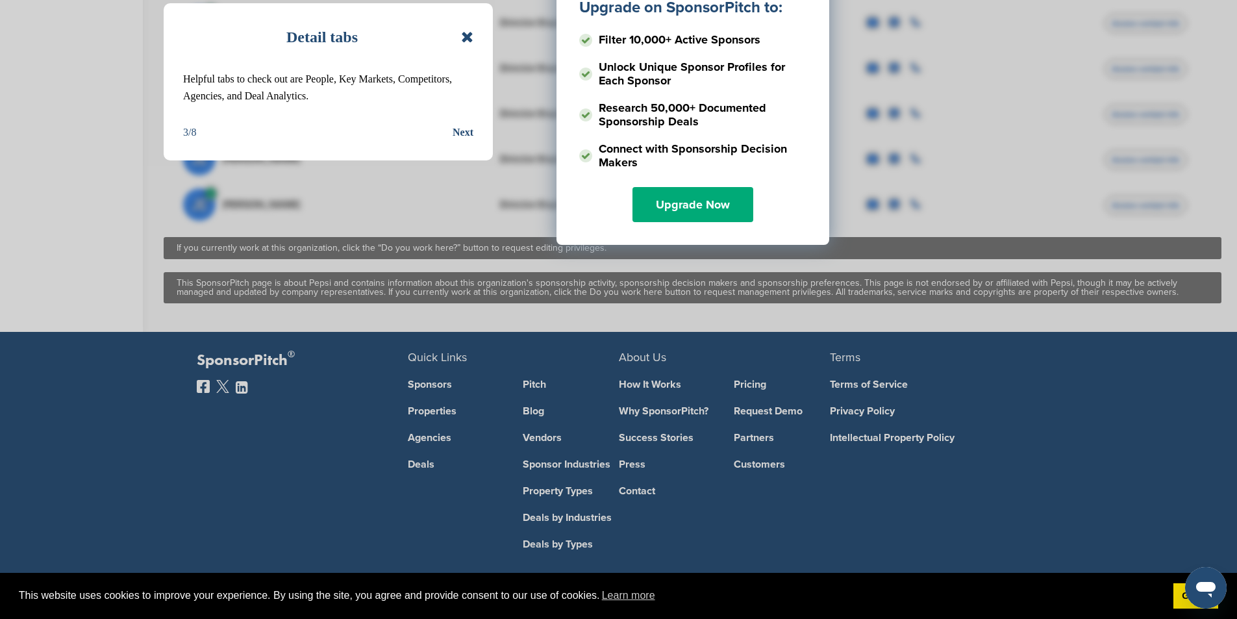
click at [762, 436] on div "Detail tabs Helpful tabs to check out are People, Key Markets, Competitors, Age…" at bounding box center [618, 309] width 1237 height 619
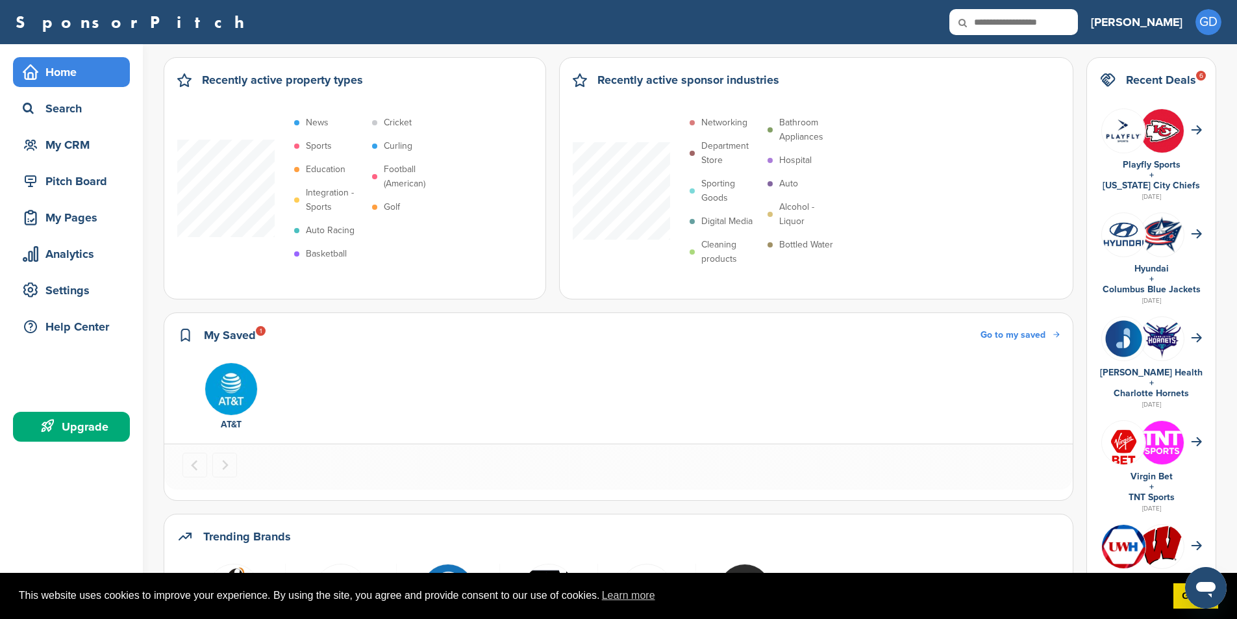
click at [69, 79] on div "Home" at bounding box center [74, 71] width 110 height 23
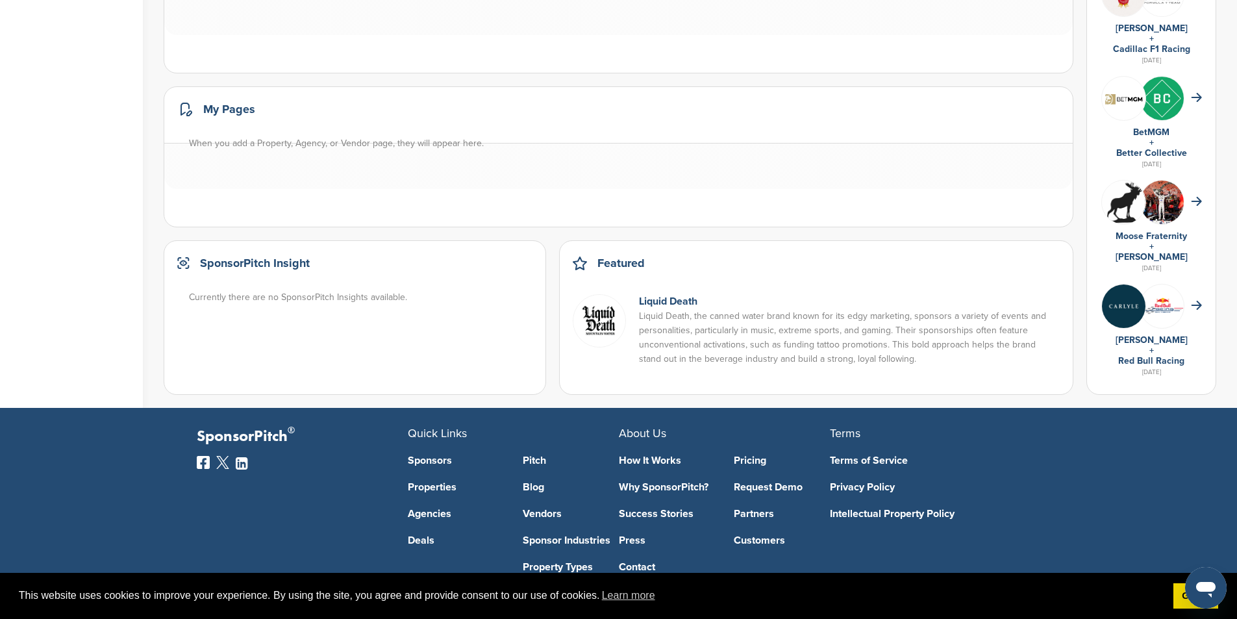
scroll to position [847, 0]
